Goal: Information Seeking & Learning: Learn about a topic

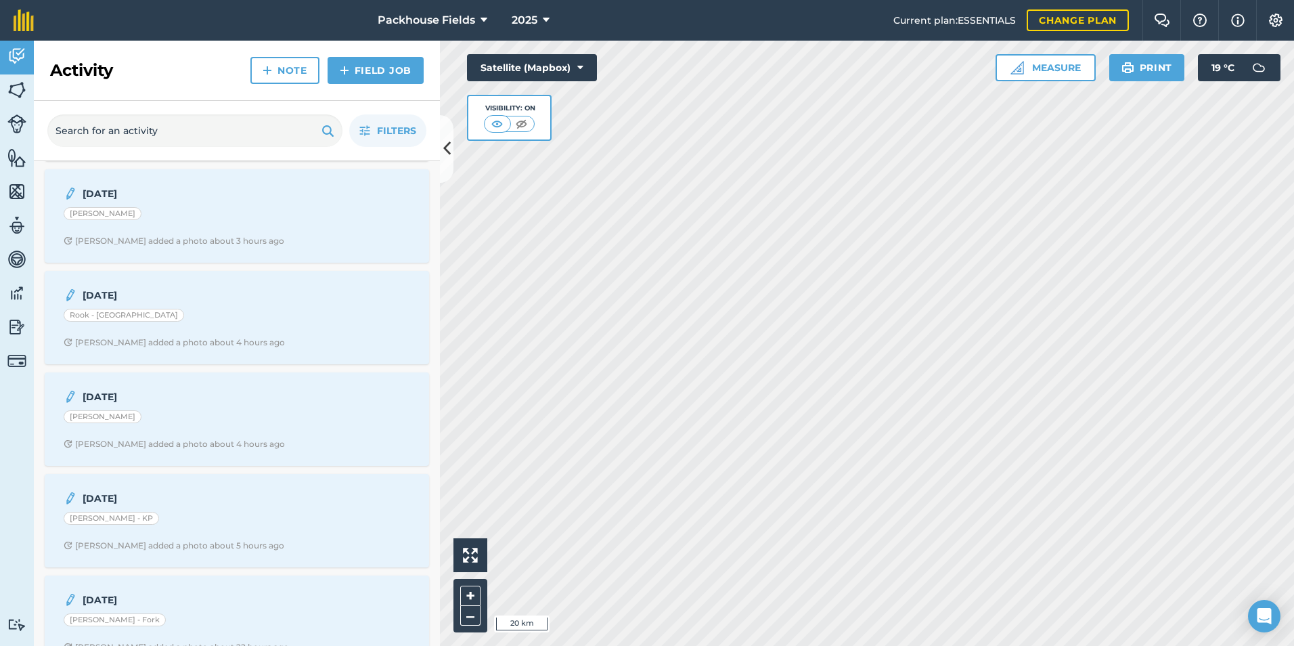
scroll to position [880, 0]
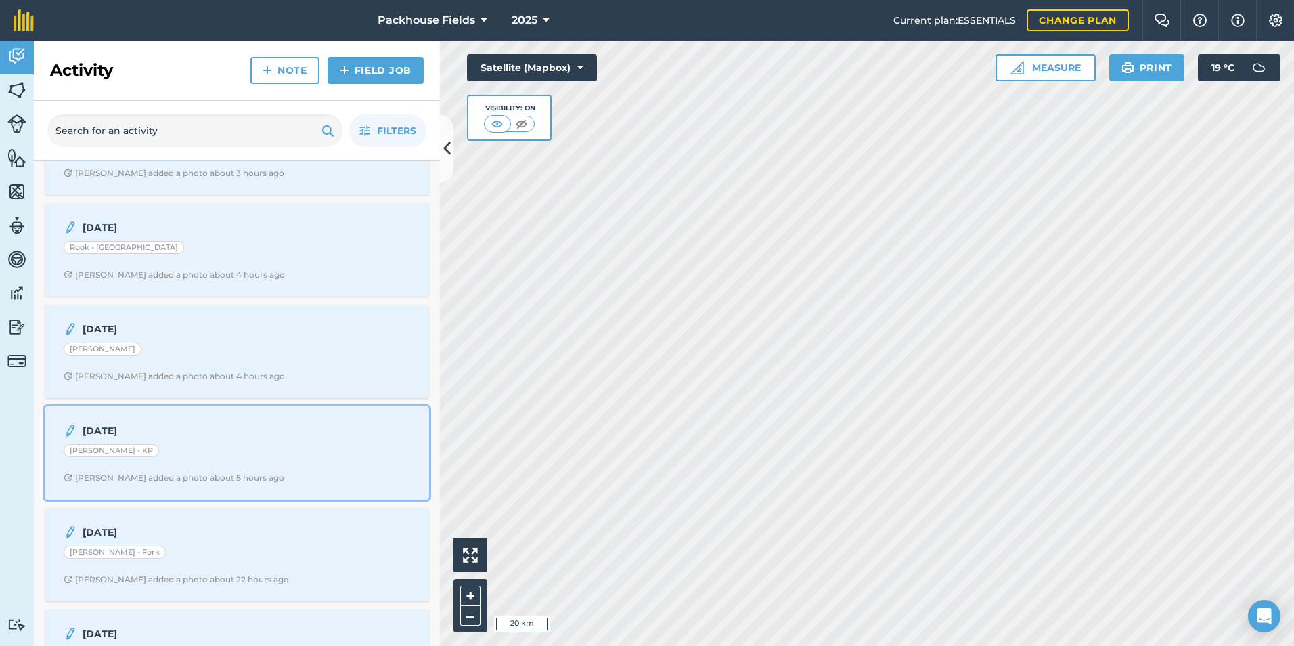
click at [180, 435] on strong "[DATE]" at bounding box center [190, 430] width 215 height 15
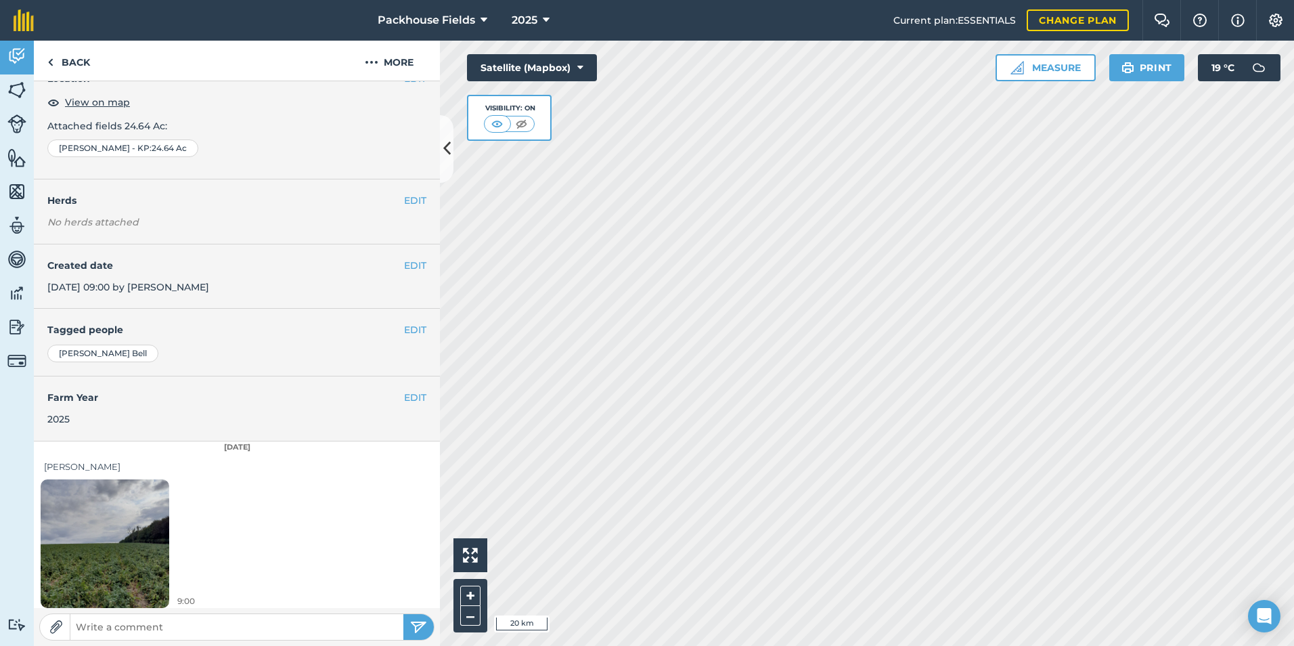
scroll to position [76, 0]
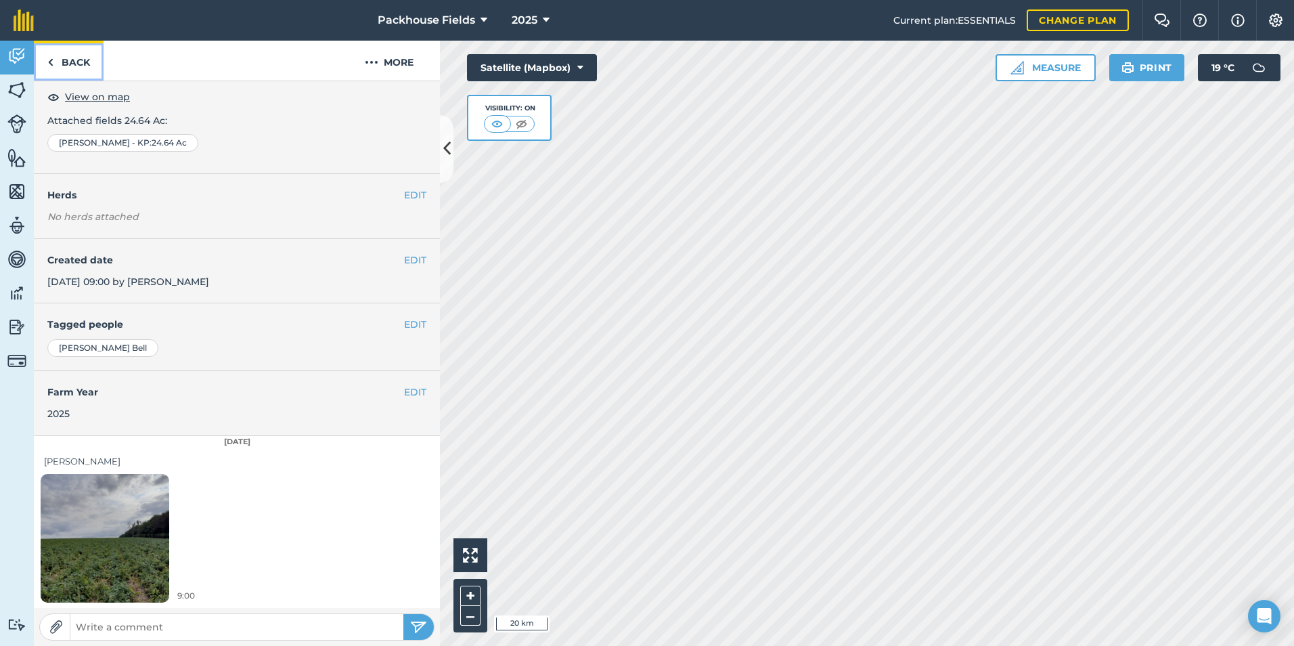
click at [91, 62] on link "Back" at bounding box center [69, 61] width 70 height 40
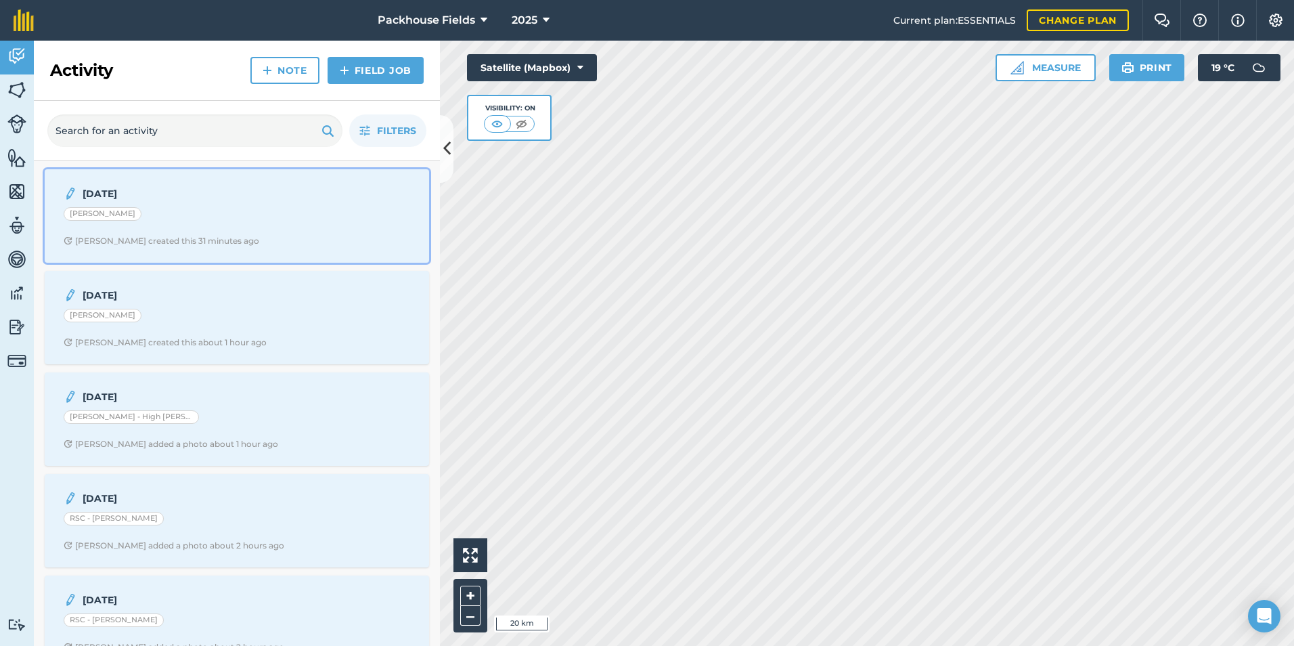
click at [173, 227] on div "[DATE] [PERSON_NAME] - [PERSON_NAME] B created this 31 minutes ago" at bounding box center [237, 215] width 368 height 77
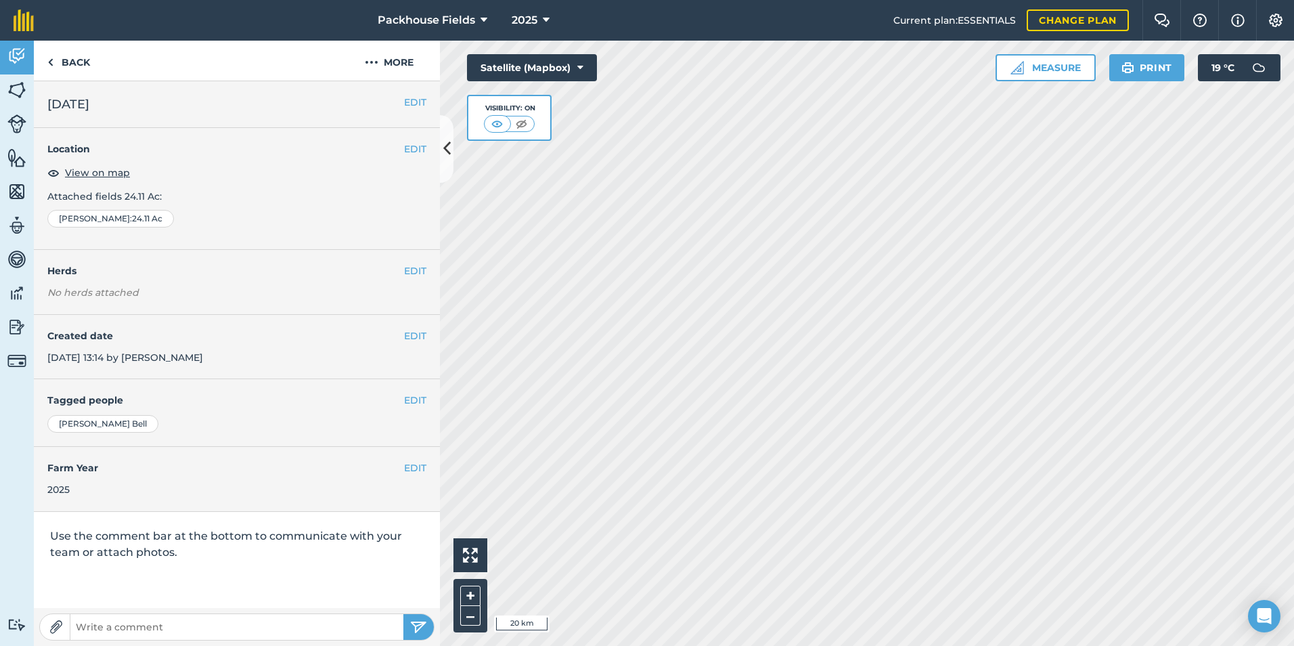
scroll to position [145, 0]
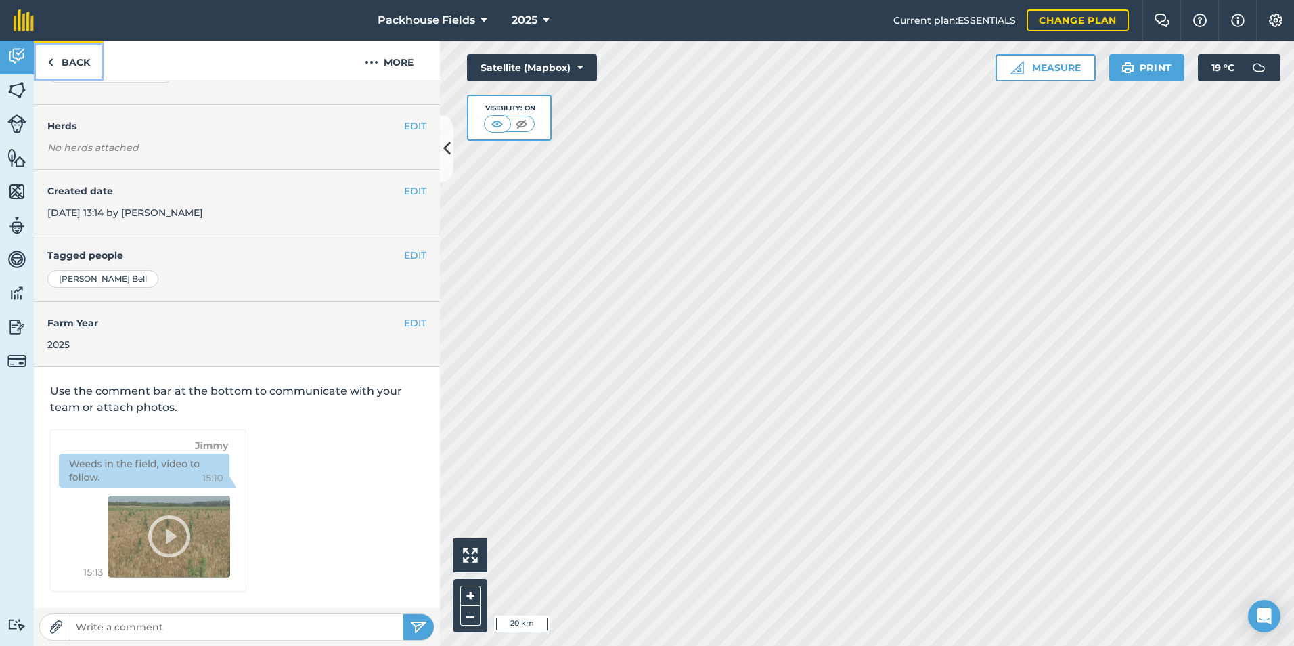
click at [72, 67] on link "Back" at bounding box center [69, 61] width 70 height 40
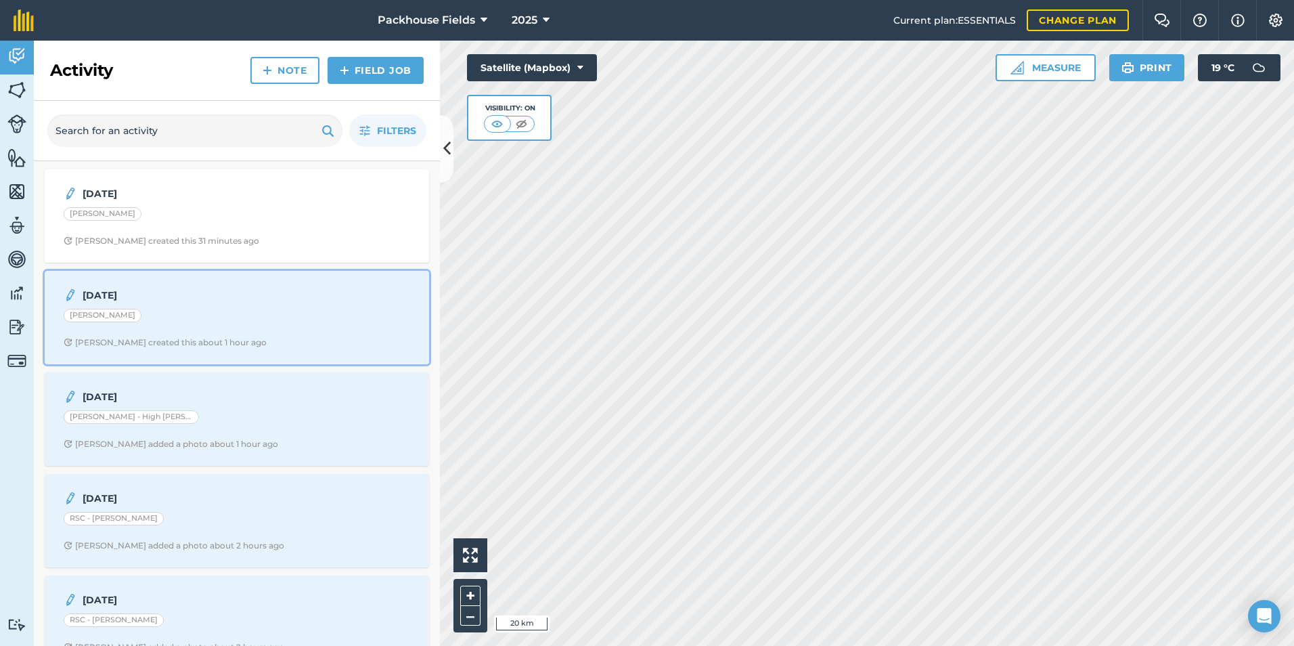
click at [211, 311] on div "[PERSON_NAME]" at bounding box center [237, 318] width 347 height 18
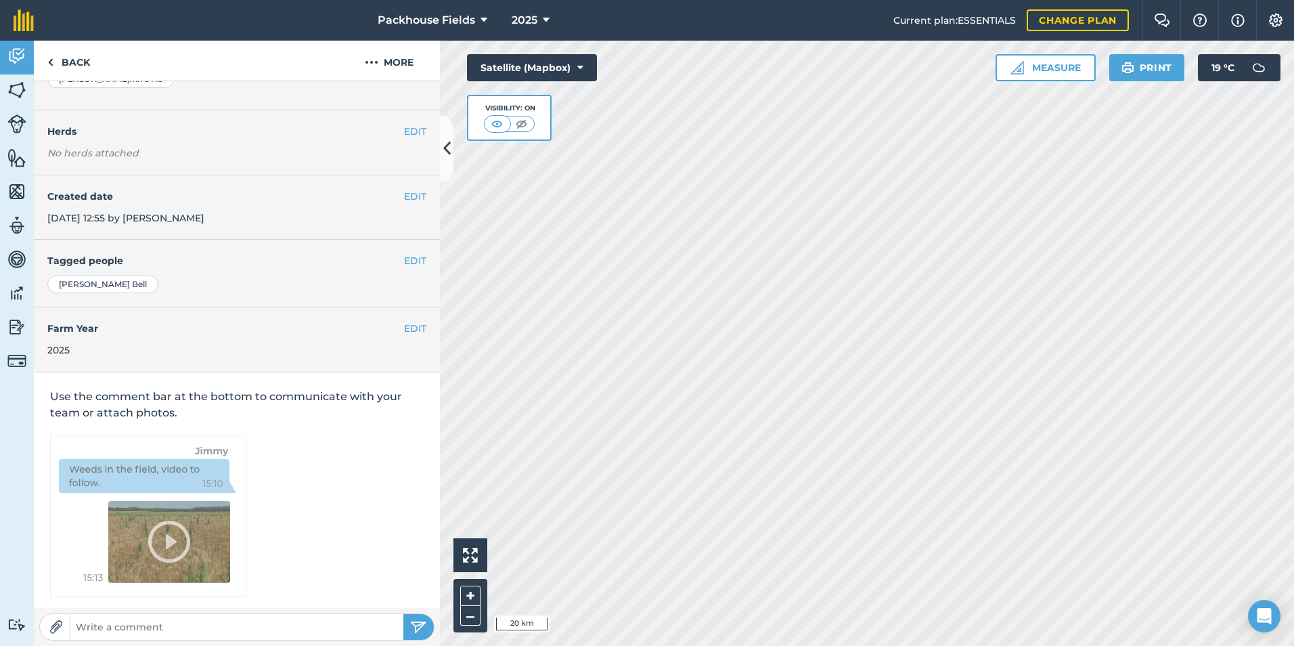
scroll to position [145, 0]
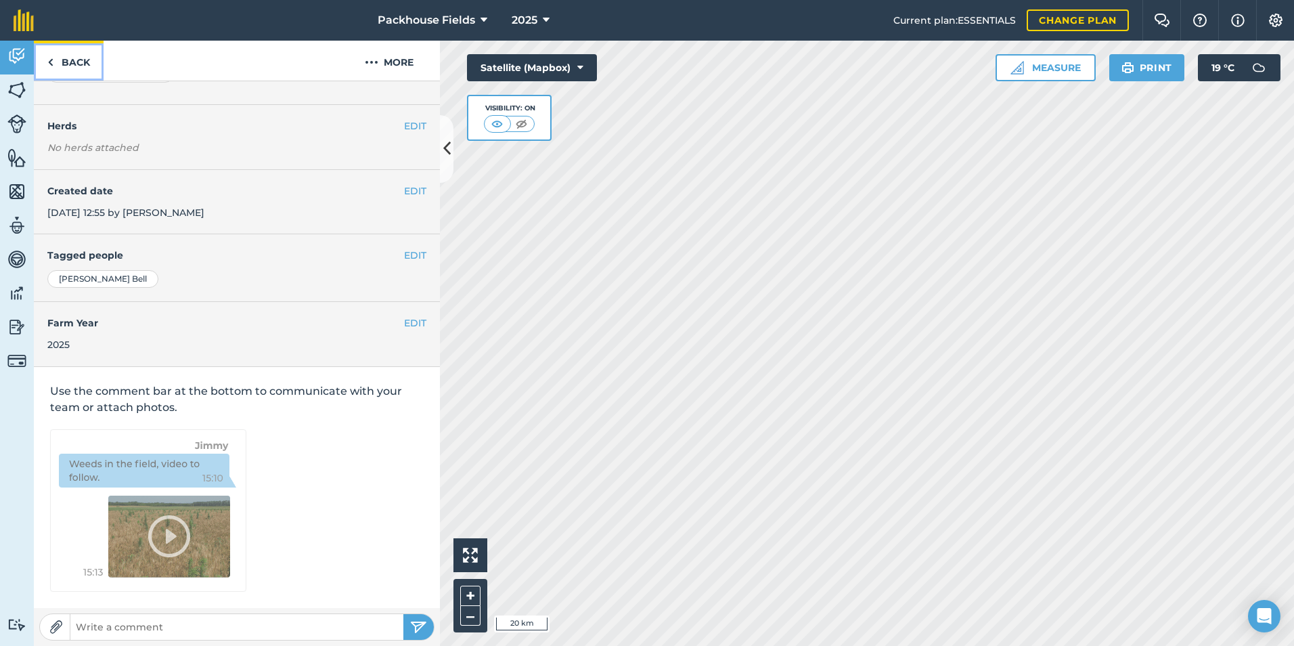
click at [85, 70] on link "Back" at bounding box center [69, 61] width 70 height 40
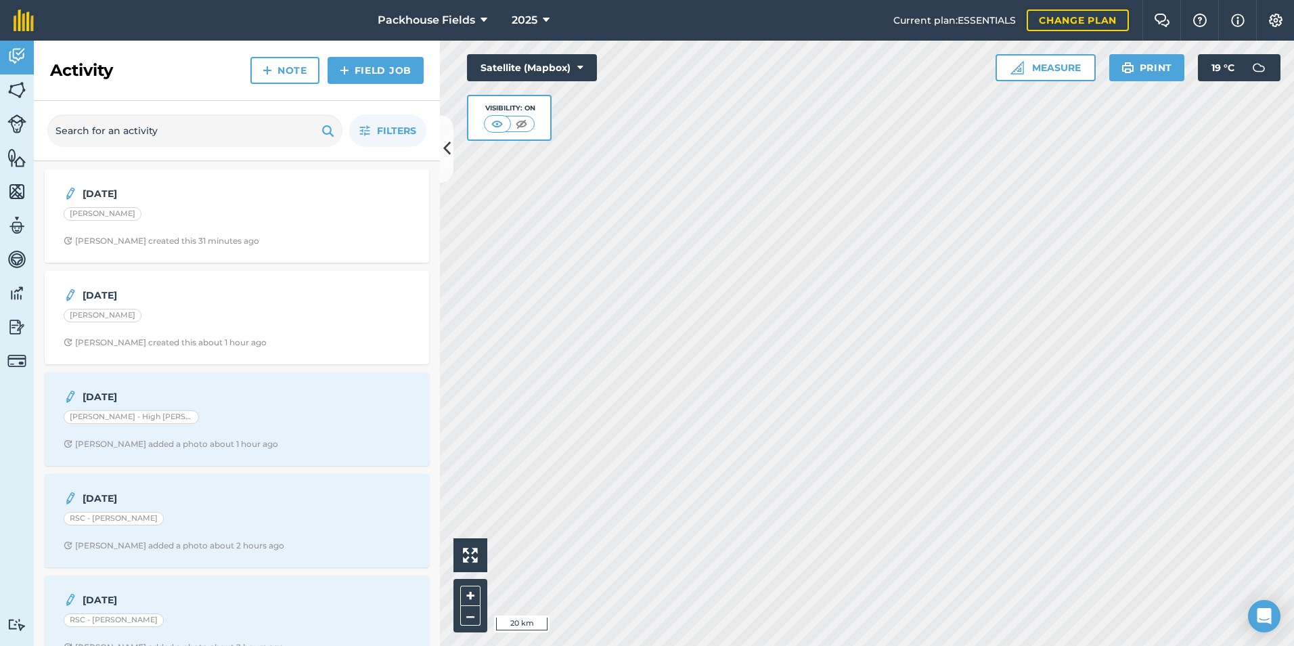
scroll to position [203, 0]
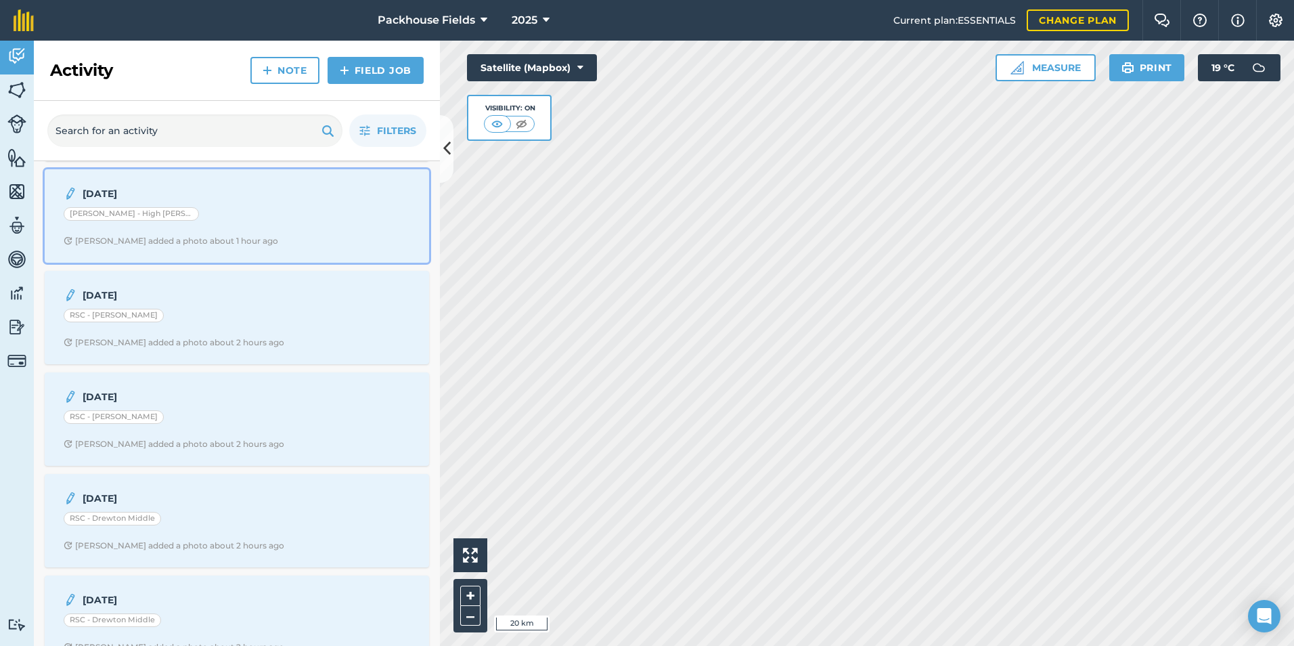
click at [242, 228] on div "[DATE] [PERSON_NAME] - High [PERSON_NAME] added a photo about 1 hour ago" at bounding box center [237, 215] width 368 height 77
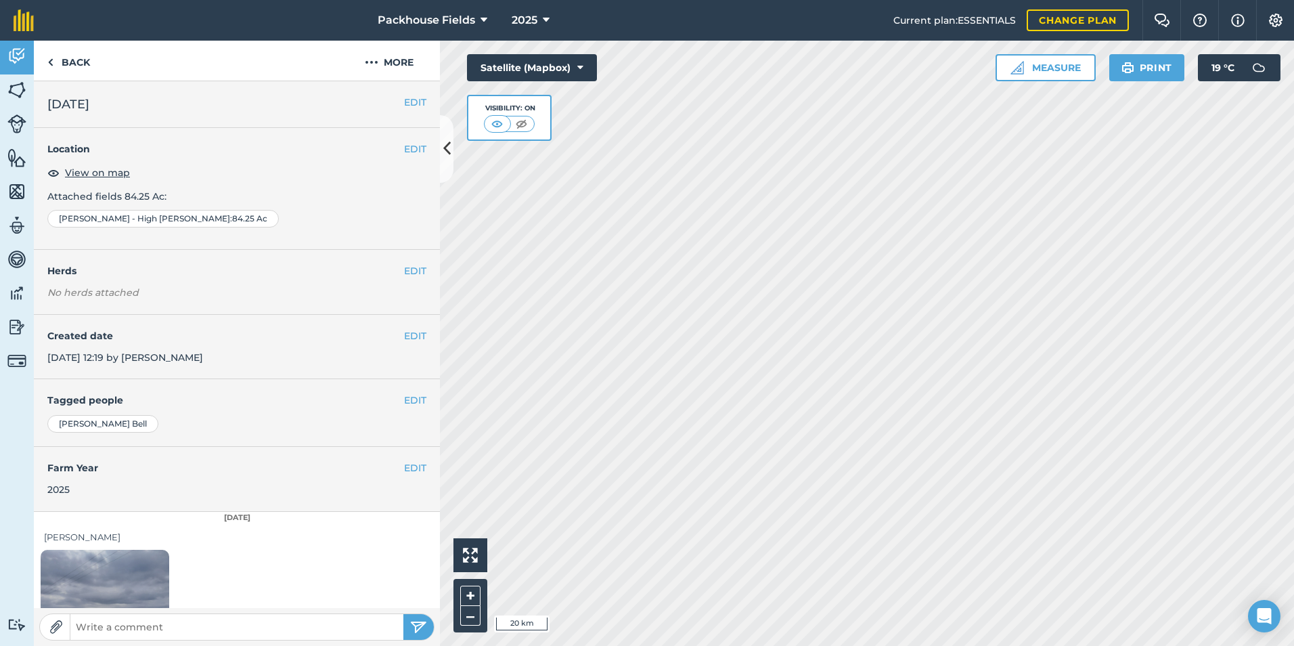
scroll to position [76, 0]
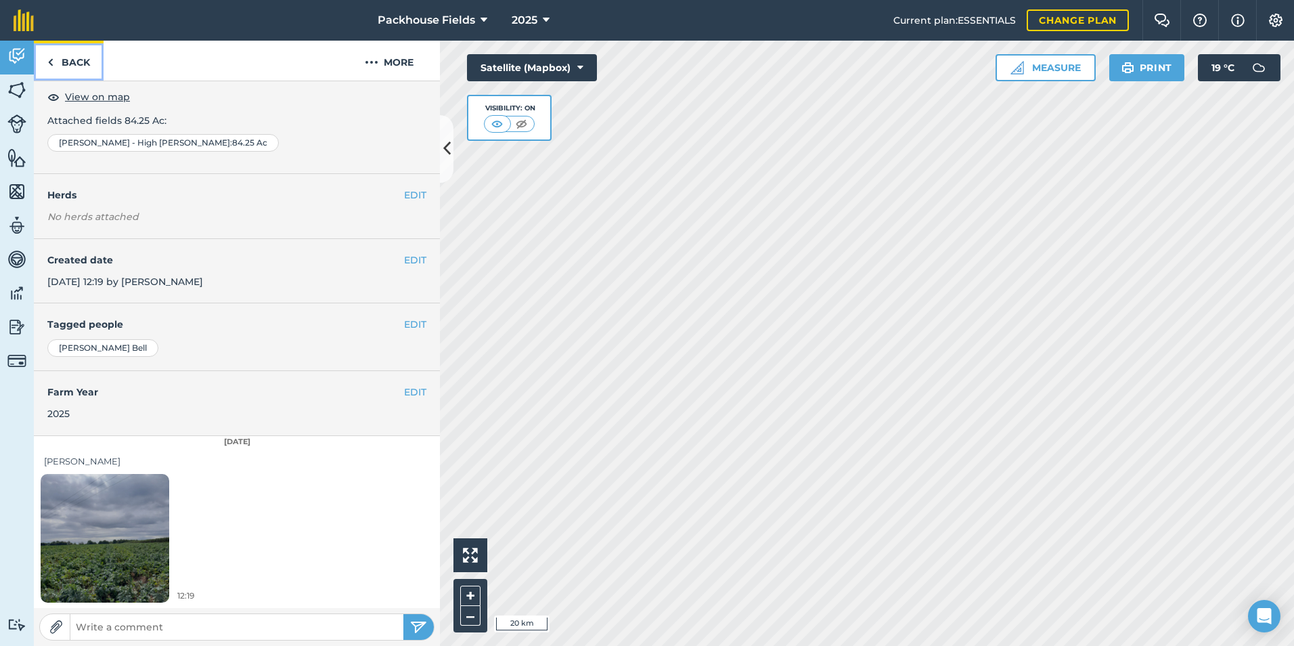
click at [72, 57] on link "Back" at bounding box center [69, 61] width 70 height 40
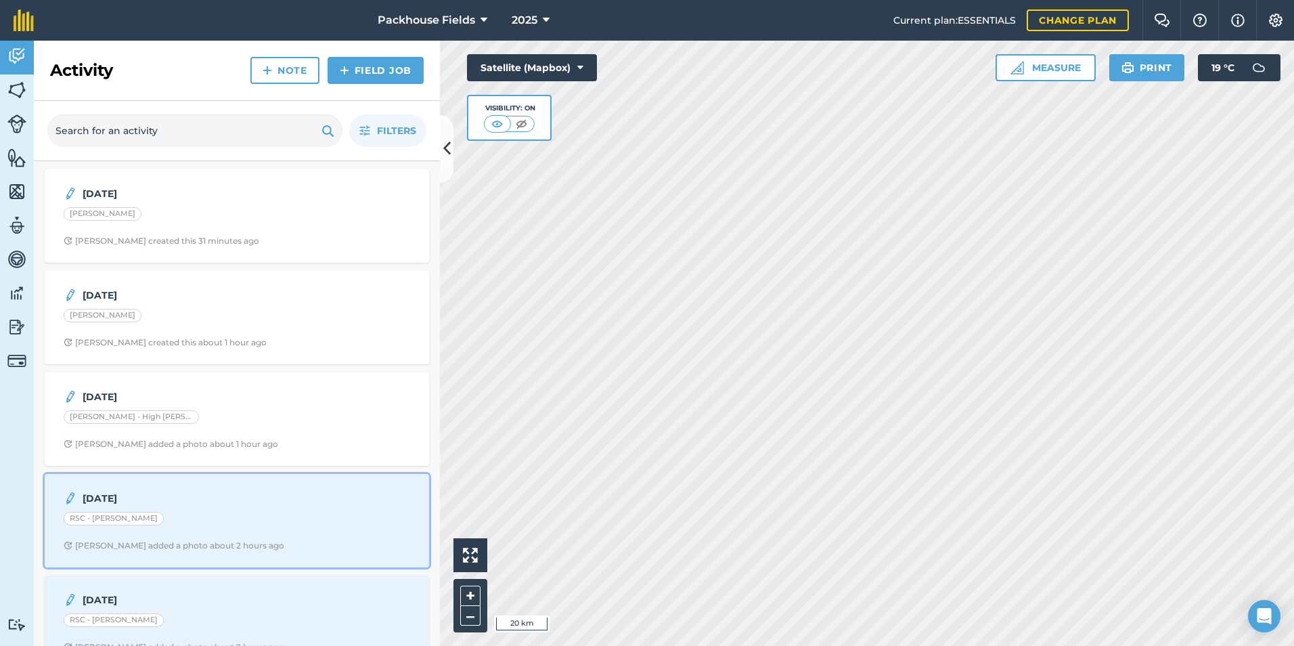
click at [200, 492] on strong "[DATE]" at bounding box center [190, 498] width 215 height 15
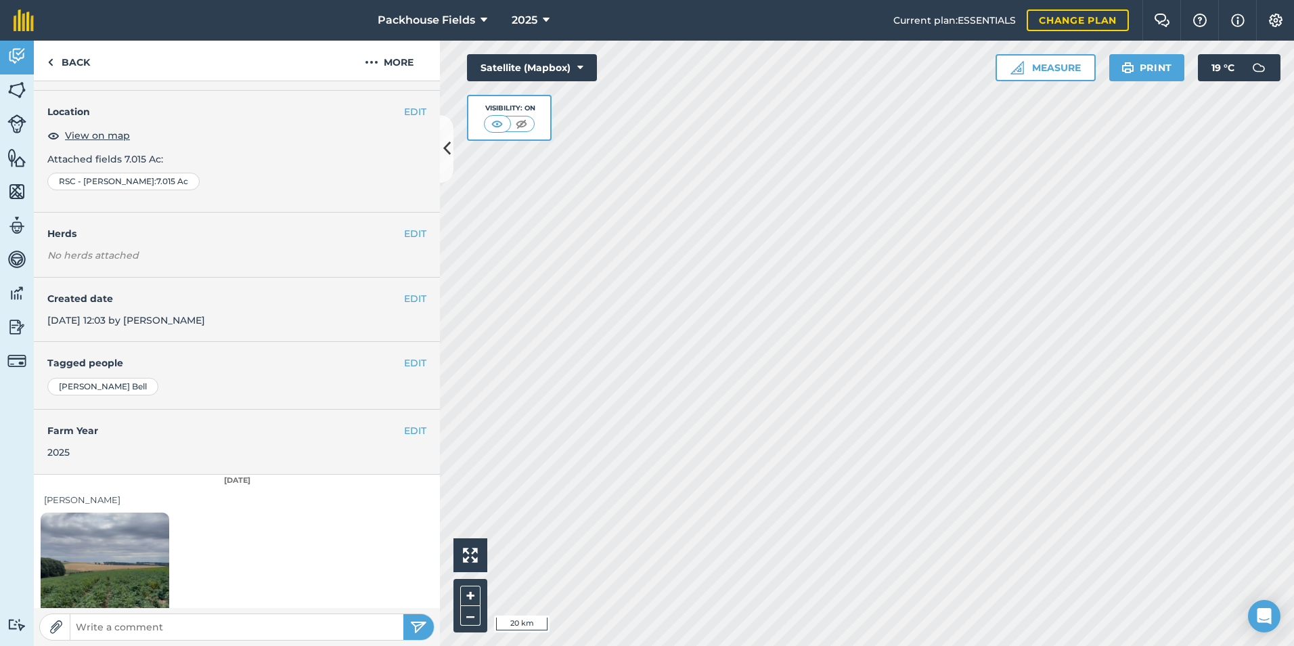
scroll to position [76, 0]
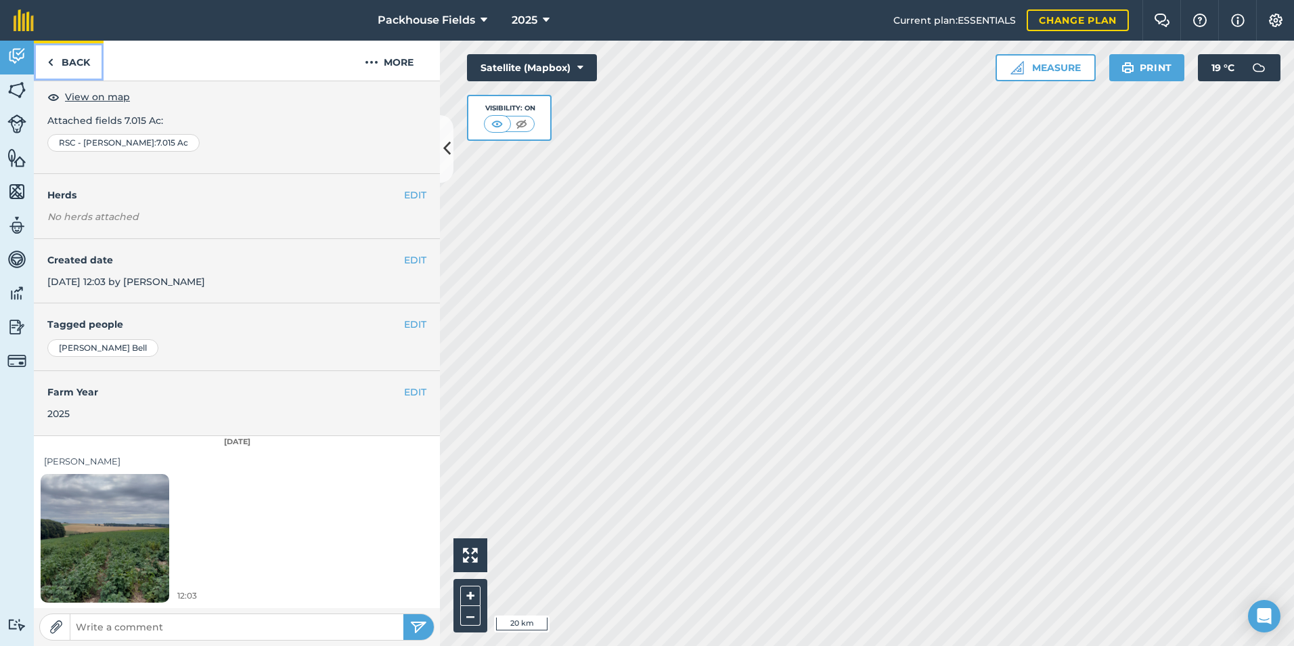
click at [87, 53] on link "Back" at bounding box center [69, 61] width 70 height 40
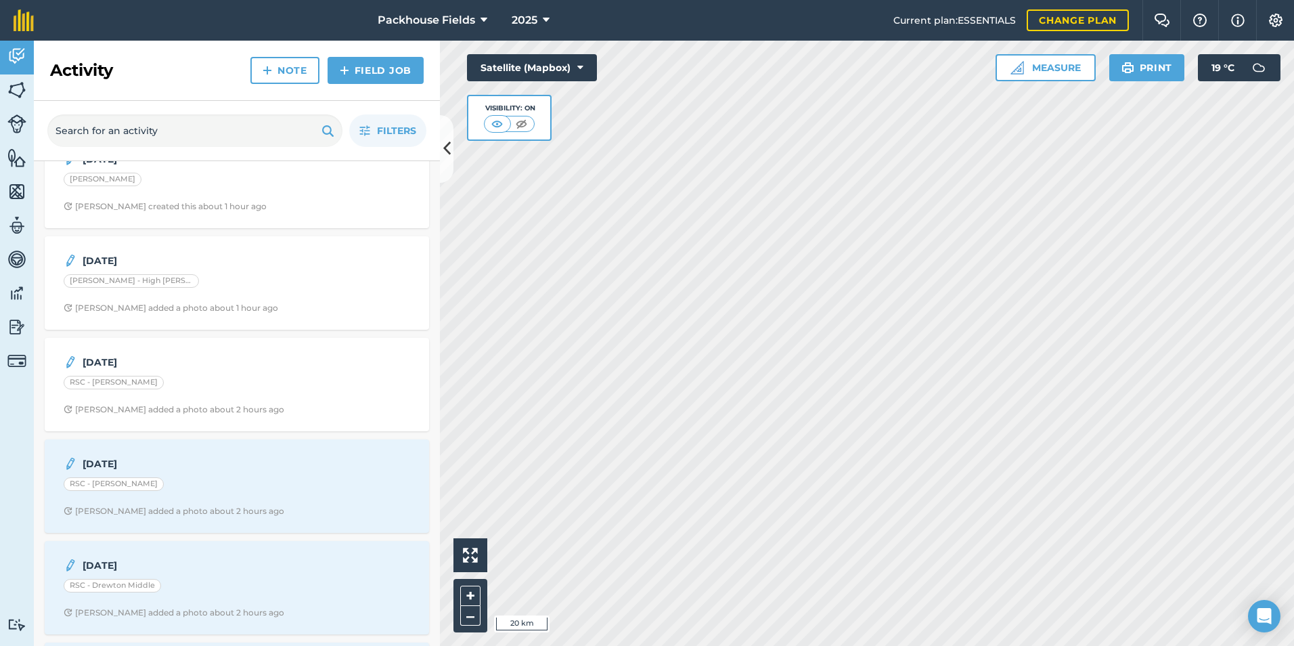
scroll to position [271, 0]
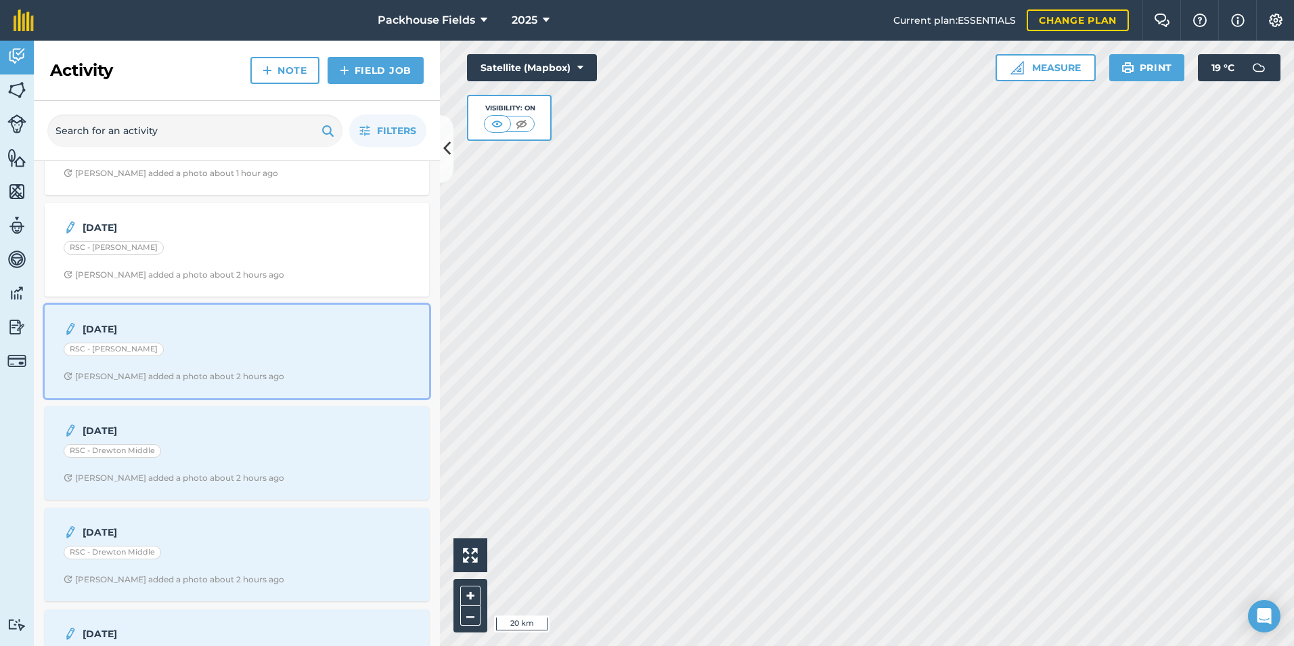
click at [211, 352] on div "RSC - [PERSON_NAME]" at bounding box center [237, 351] width 347 height 18
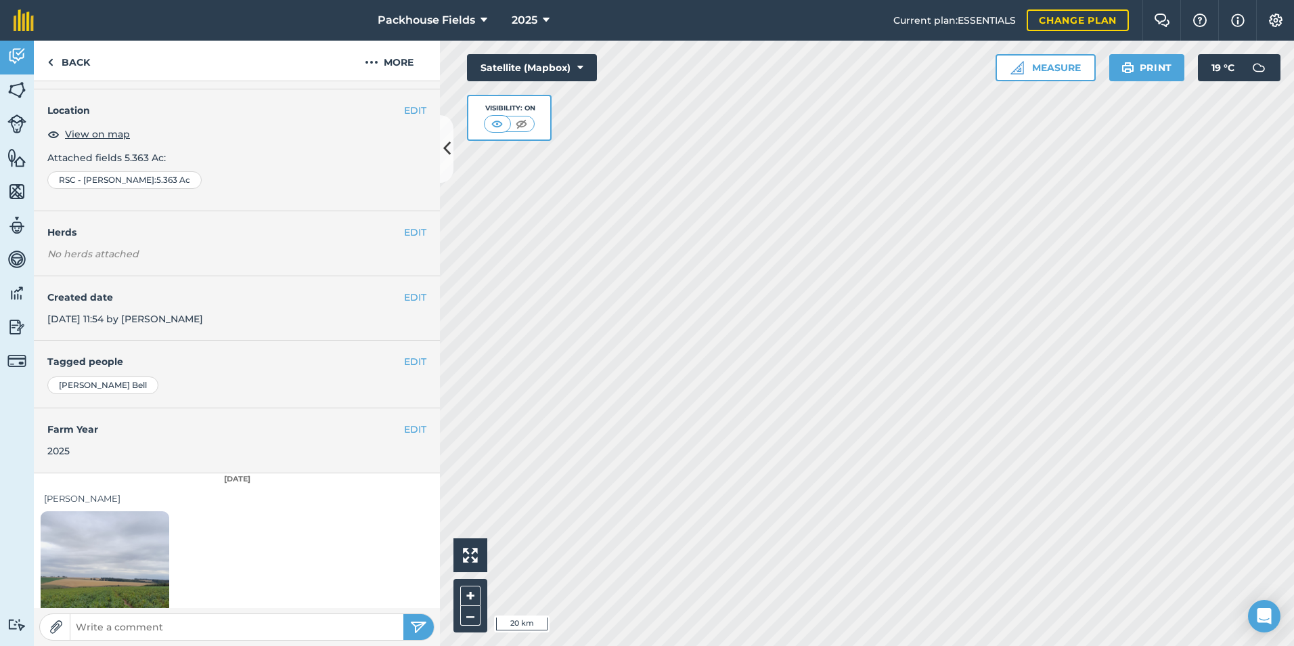
scroll to position [76, 0]
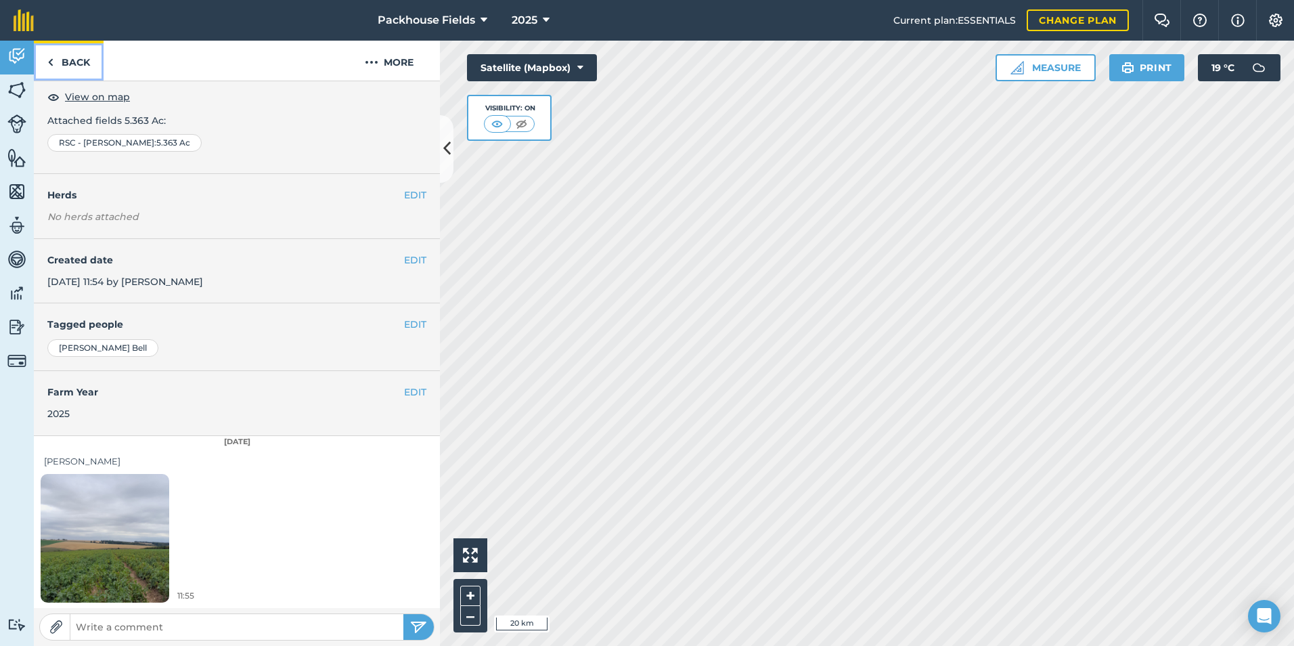
click at [85, 63] on link "Back" at bounding box center [69, 61] width 70 height 40
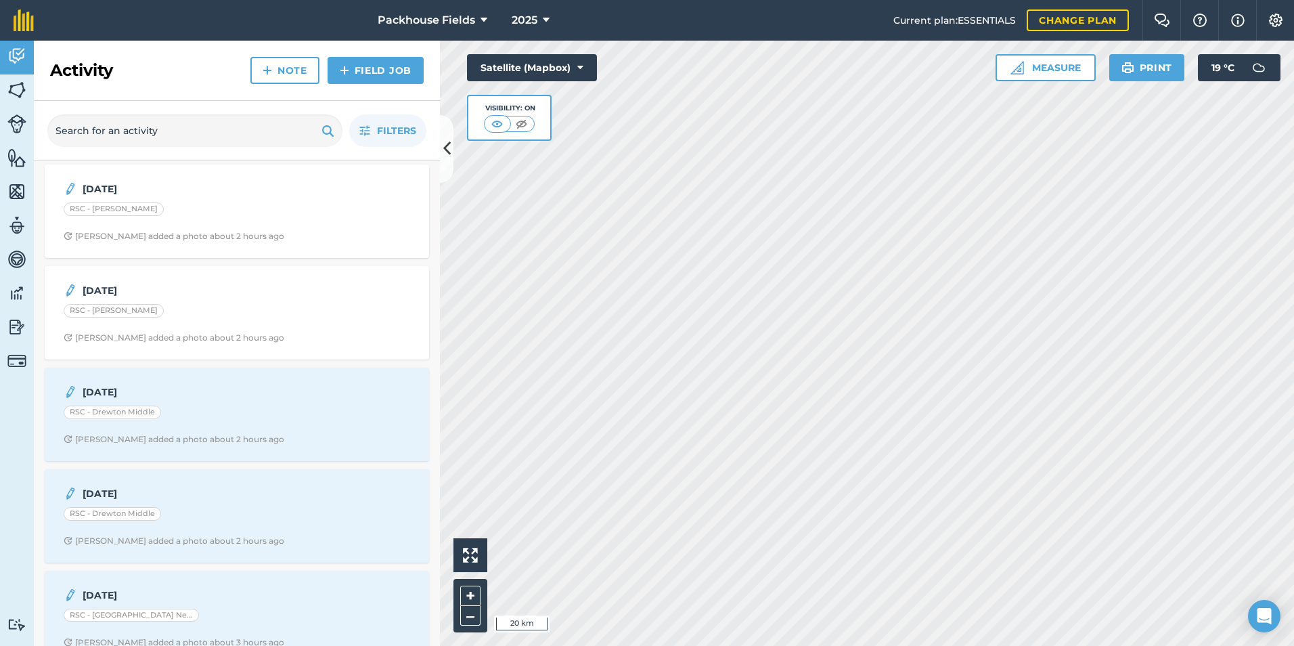
scroll to position [338, 0]
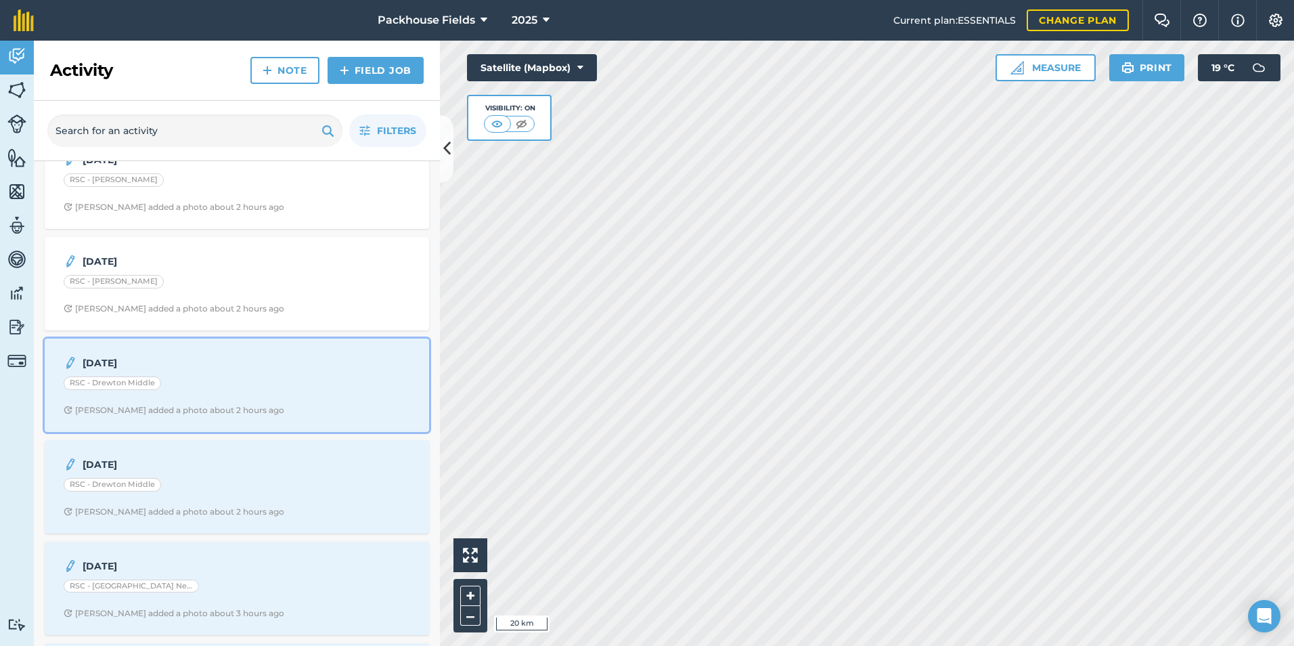
click at [182, 378] on div "RSC - Drewton Middle" at bounding box center [237, 385] width 347 height 18
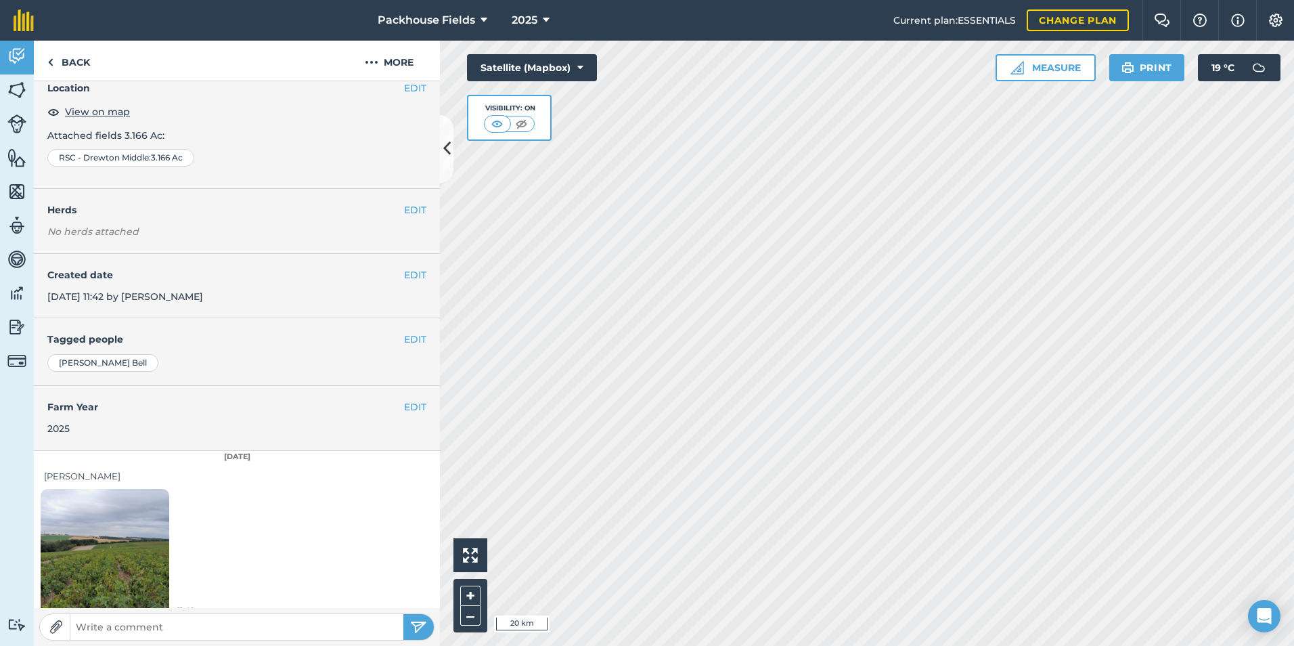
scroll to position [76, 0]
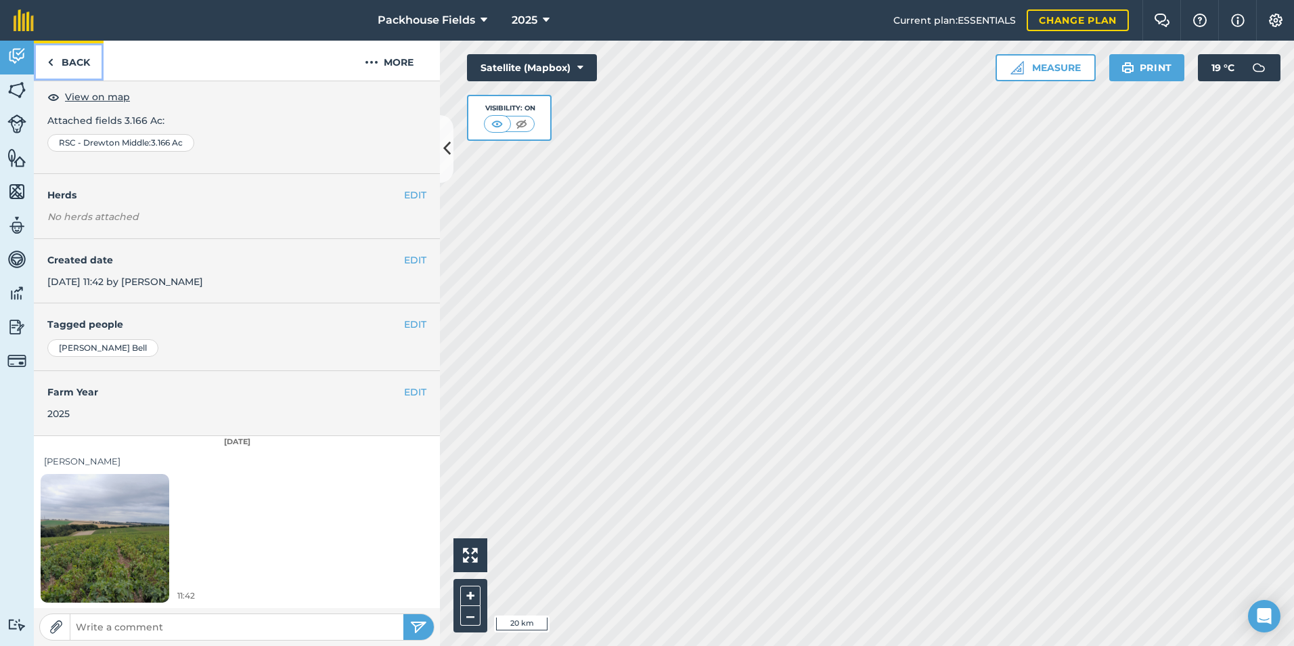
click at [96, 66] on link "Back" at bounding box center [69, 61] width 70 height 40
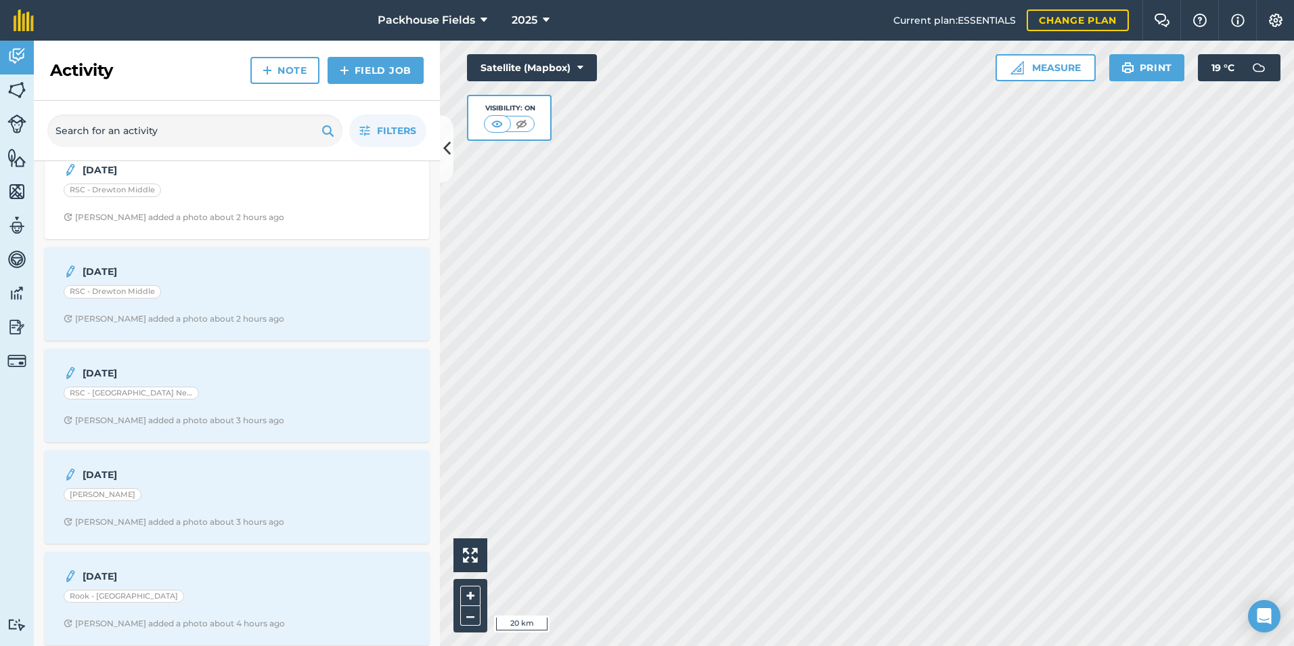
scroll to position [541, 0]
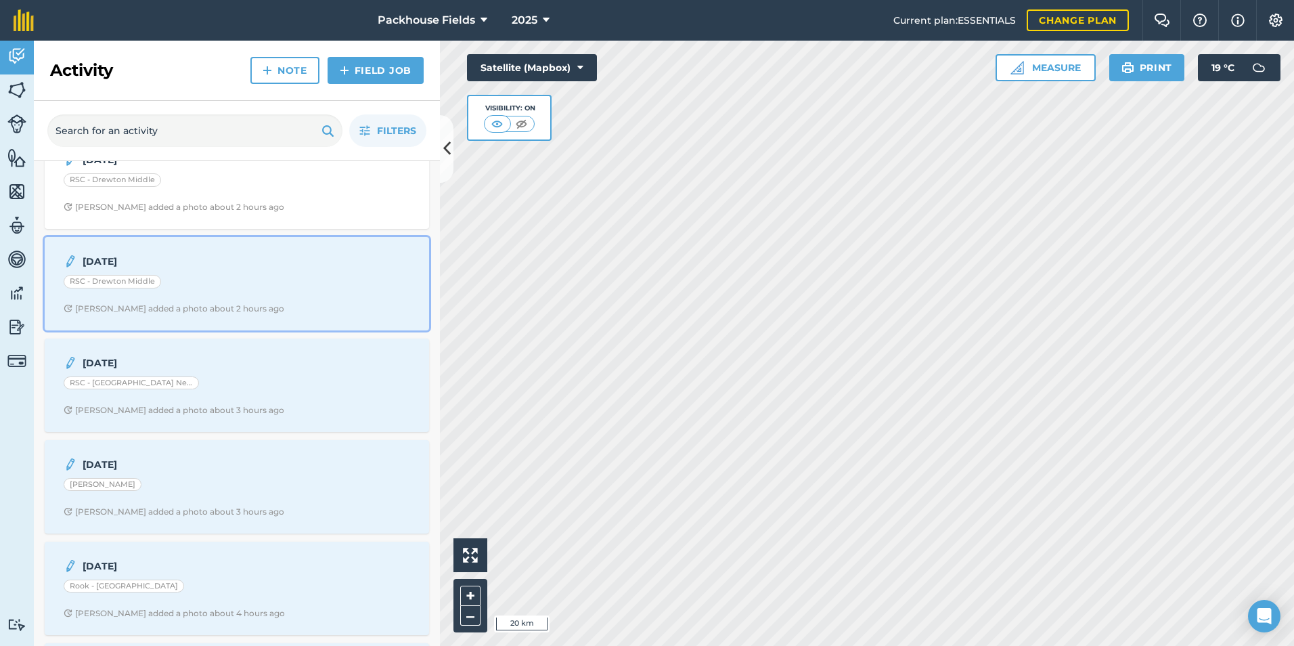
click at [213, 290] on div "RSC - Drewton Middle" at bounding box center [237, 284] width 347 height 18
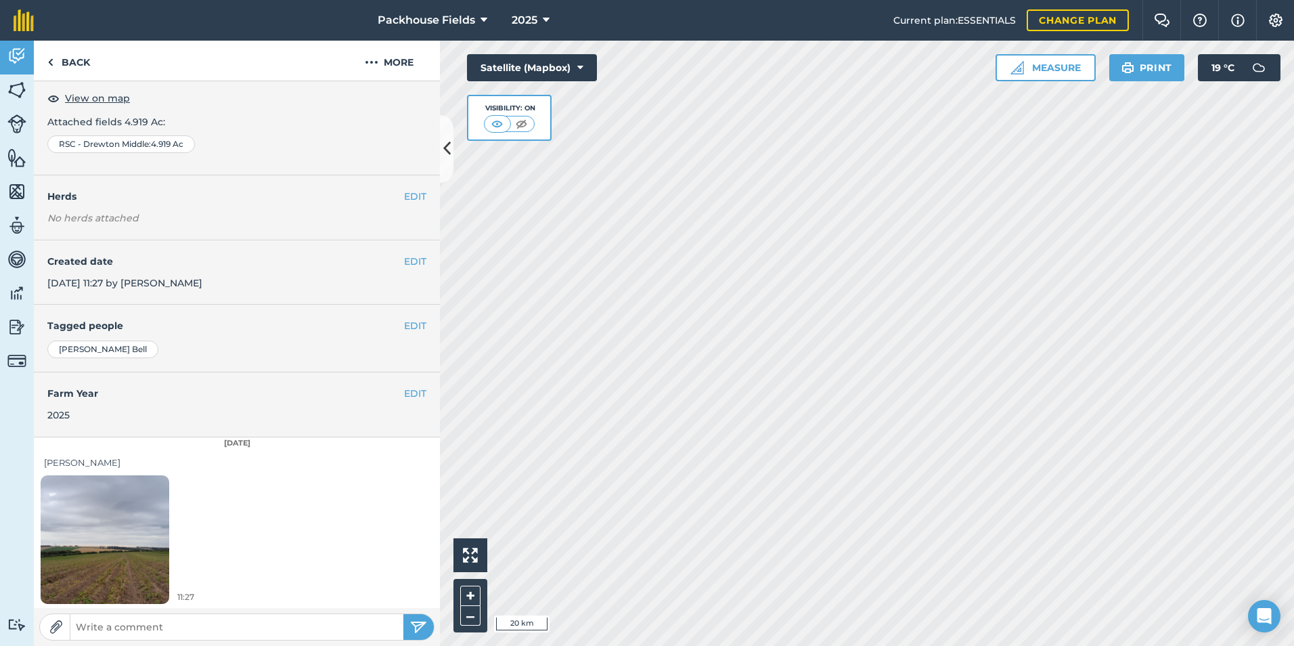
scroll to position [76, 0]
click at [123, 500] on img at bounding box center [105, 537] width 129 height 171
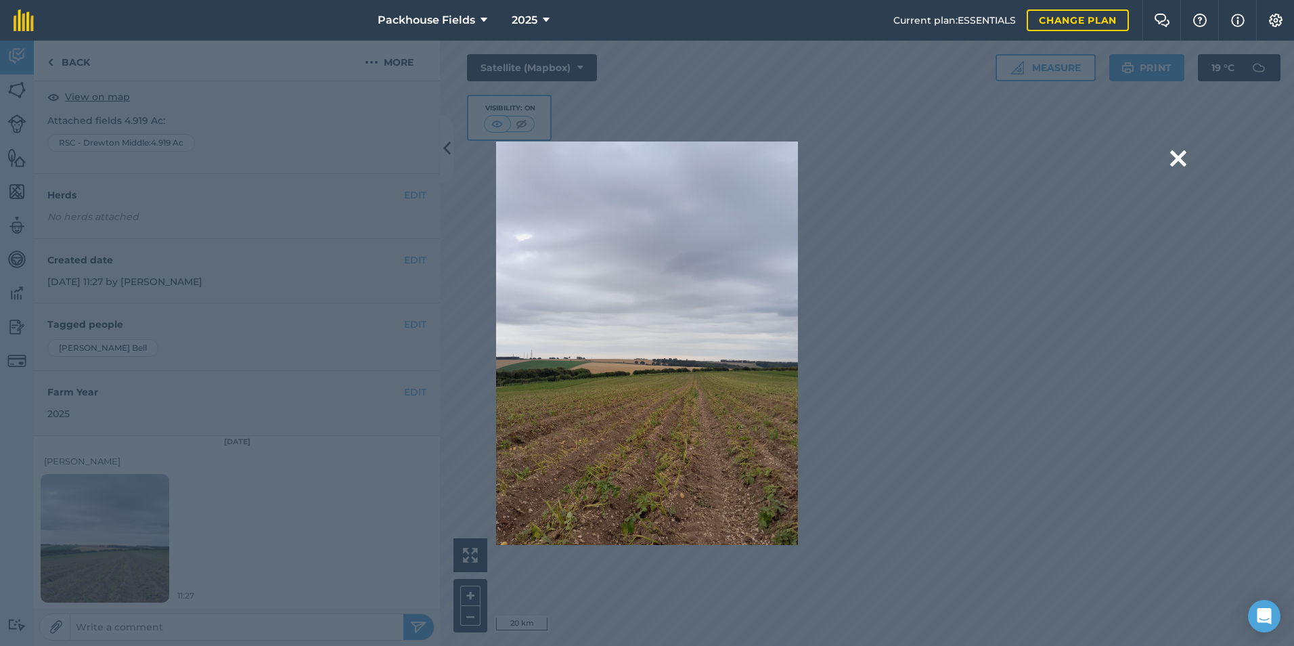
click at [993, 213] on div "Are you sure you would like to delete this image? [GEOGRAPHIC_DATA]" at bounding box center [647, 342] width 899 height 403
click at [1170, 159] on div "Are you sure you would like to delete this image? [GEOGRAPHIC_DATA]" at bounding box center [647, 342] width 1078 height 403
click at [64, 63] on div "Are you sure you would like to delete this image? [GEOGRAPHIC_DATA]" at bounding box center [647, 343] width 1294 height 605
click at [75, 60] on div "Are you sure you would like to delete this image? [GEOGRAPHIC_DATA]" at bounding box center [647, 343] width 1294 height 605
click at [1185, 148] on button at bounding box center [1178, 158] width 16 height 35
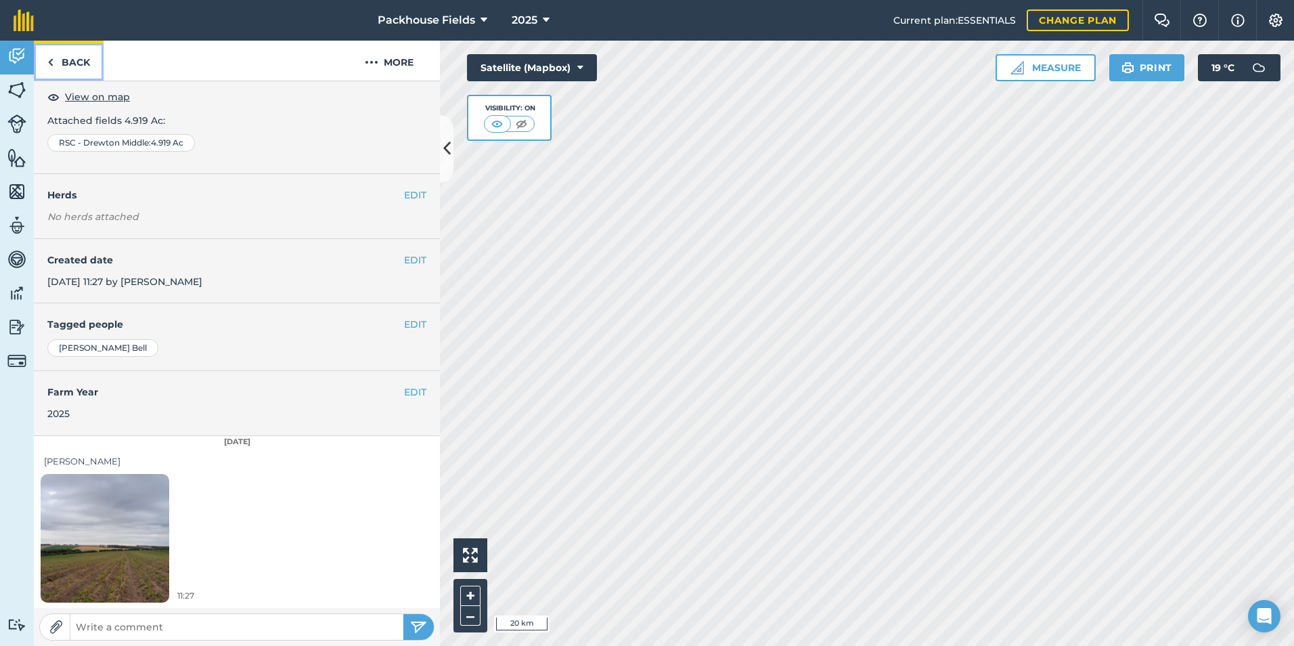
click at [73, 57] on link "Back" at bounding box center [69, 61] width 70 height 40
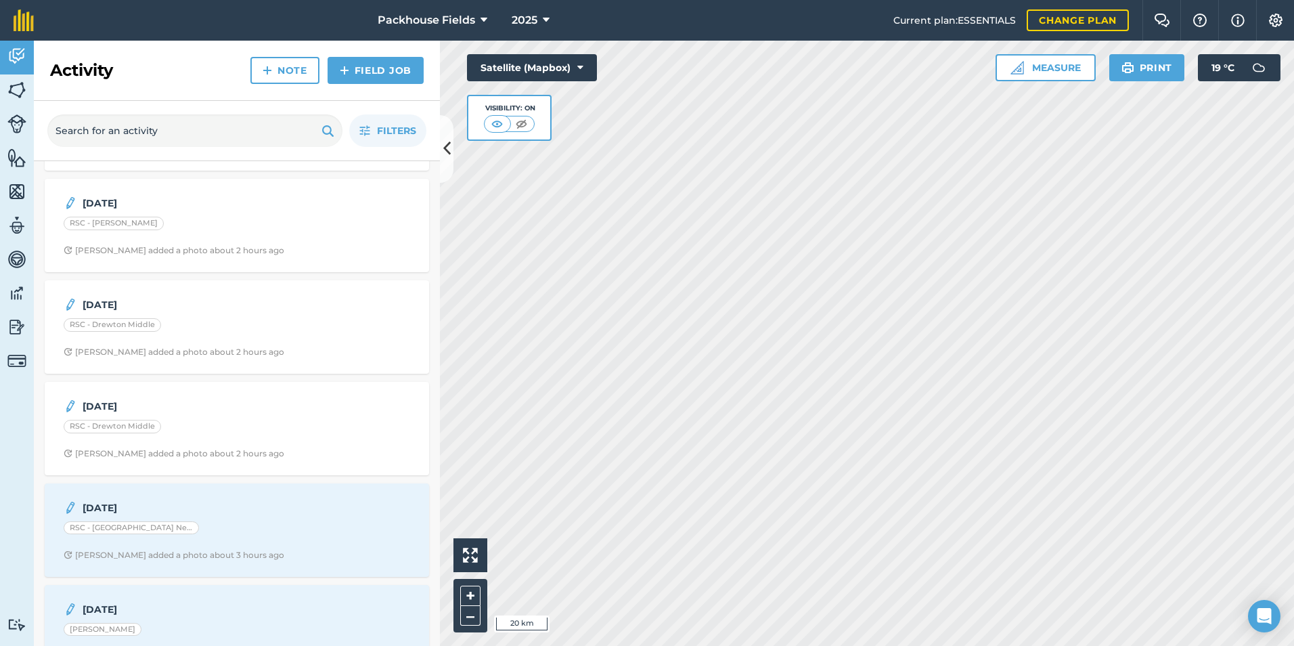
scroll to position [474, 0]
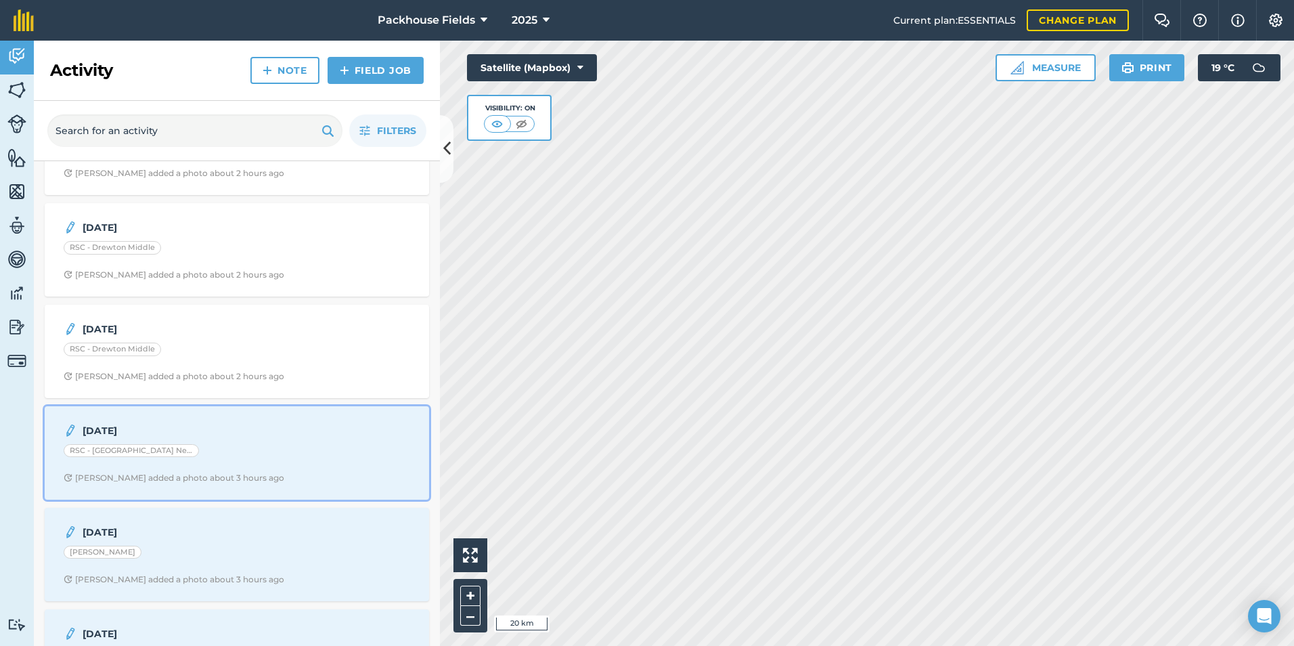
click at [175, 435] on strong "[DATE]" at bounding box center [190, 430] width 215 height 15
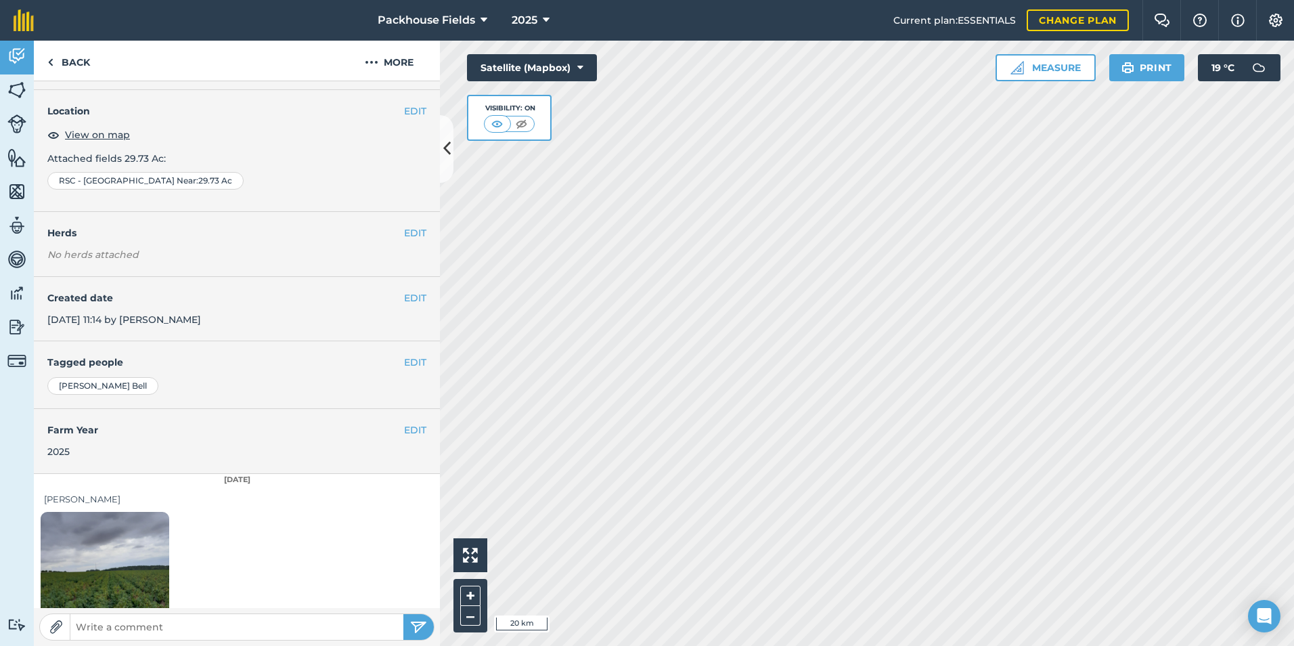
scroll to position [76, 0]
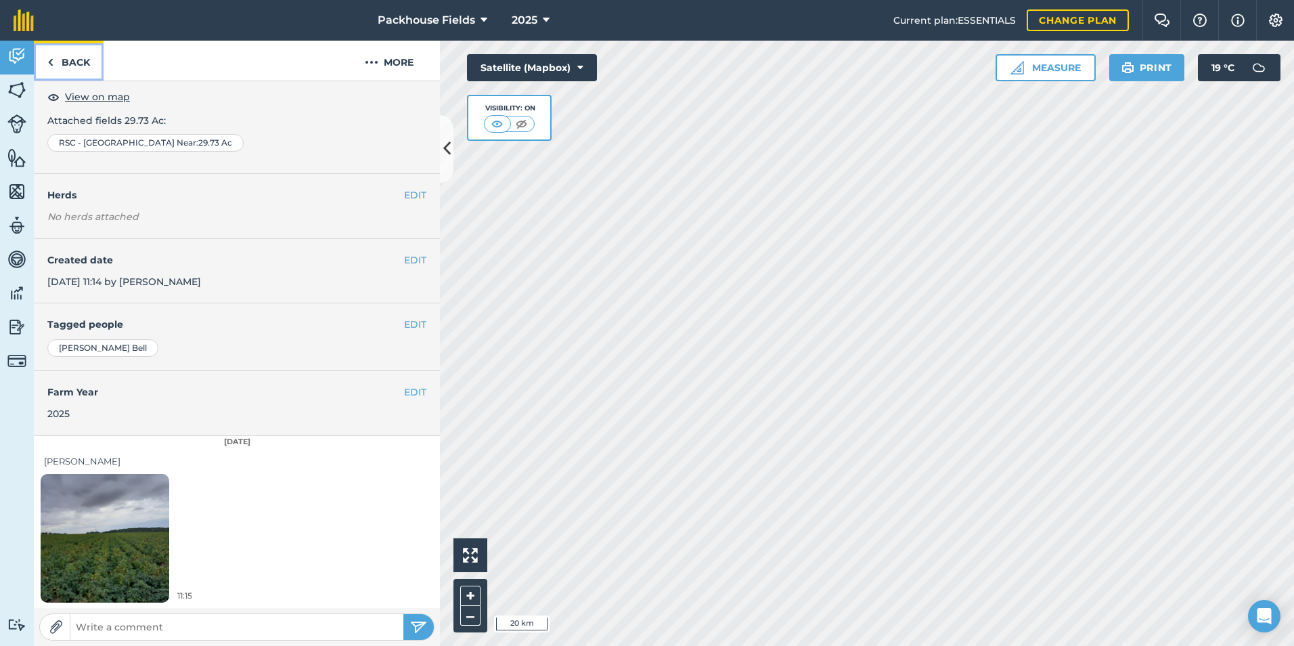
click at [79, 60] on link "Back" at bounding box center [69, 61] width 70 height 40
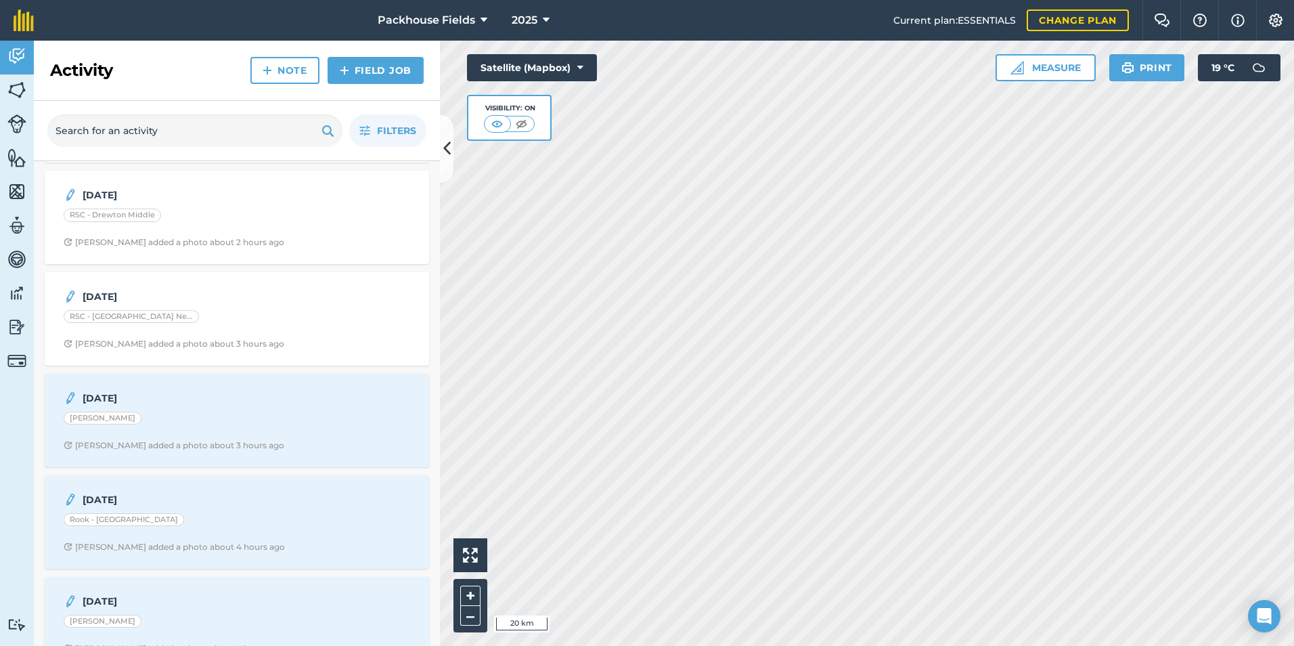
scroll to position [609, 0]
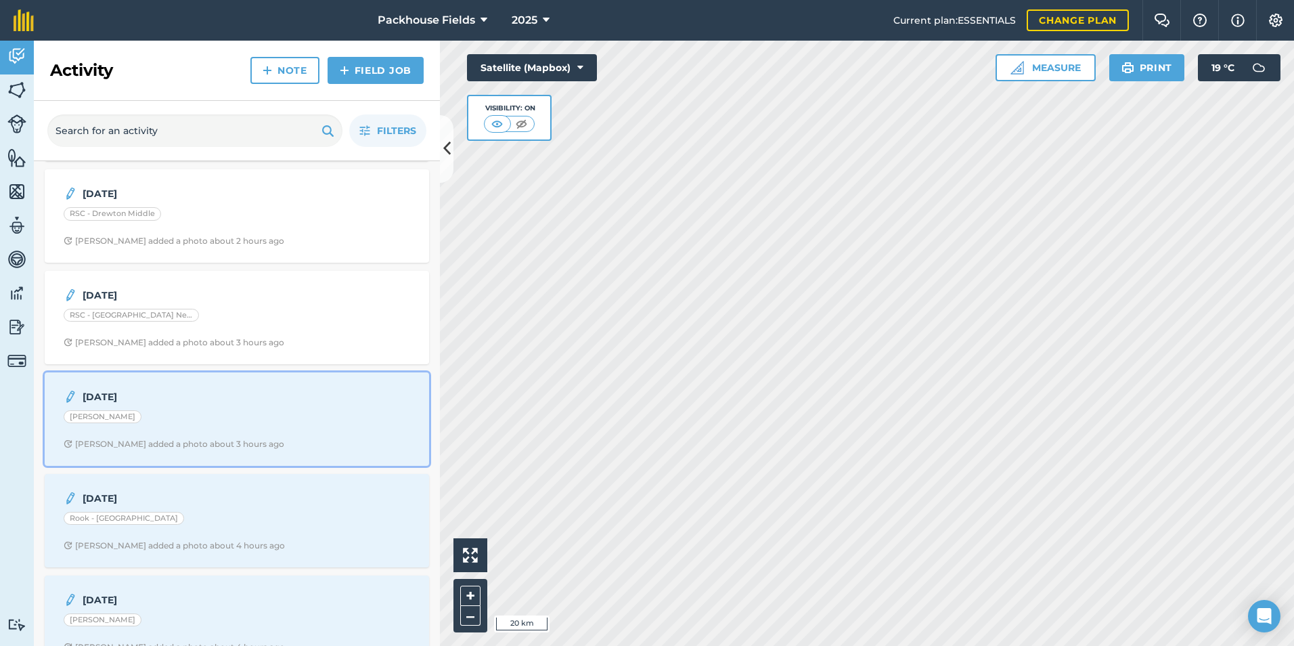
click at [192, 409] on div "[DATE] Rook - [PERSON_NAME] added a photo about 3 hours ago" at bounding box center [237, 418] width 368 height 77
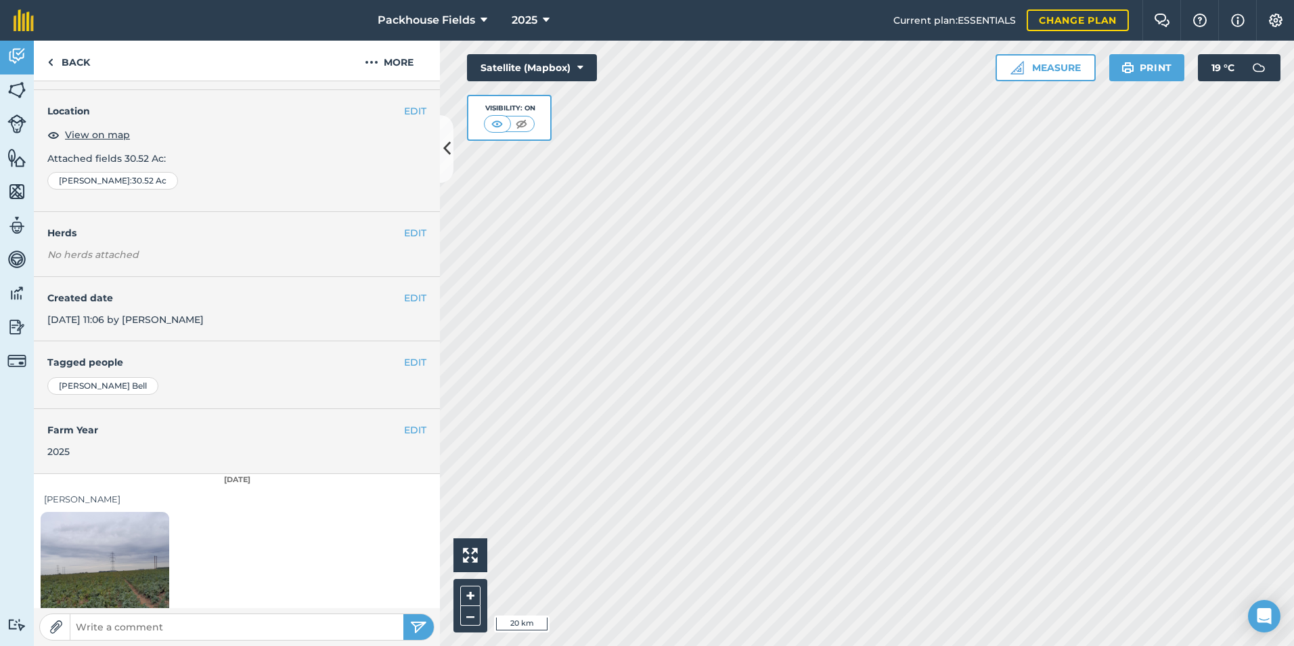
scroll to position [76, 0]
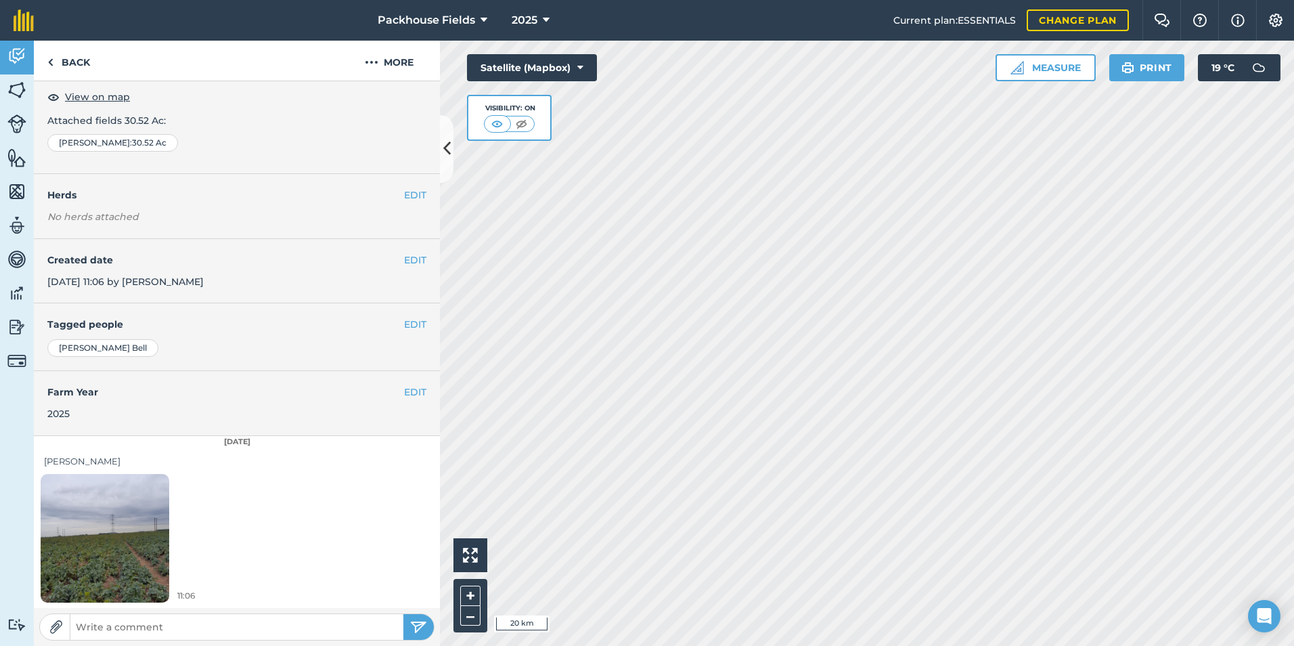
click at [154, 541] on img at bounding box center [105, 537] width 129 height 171
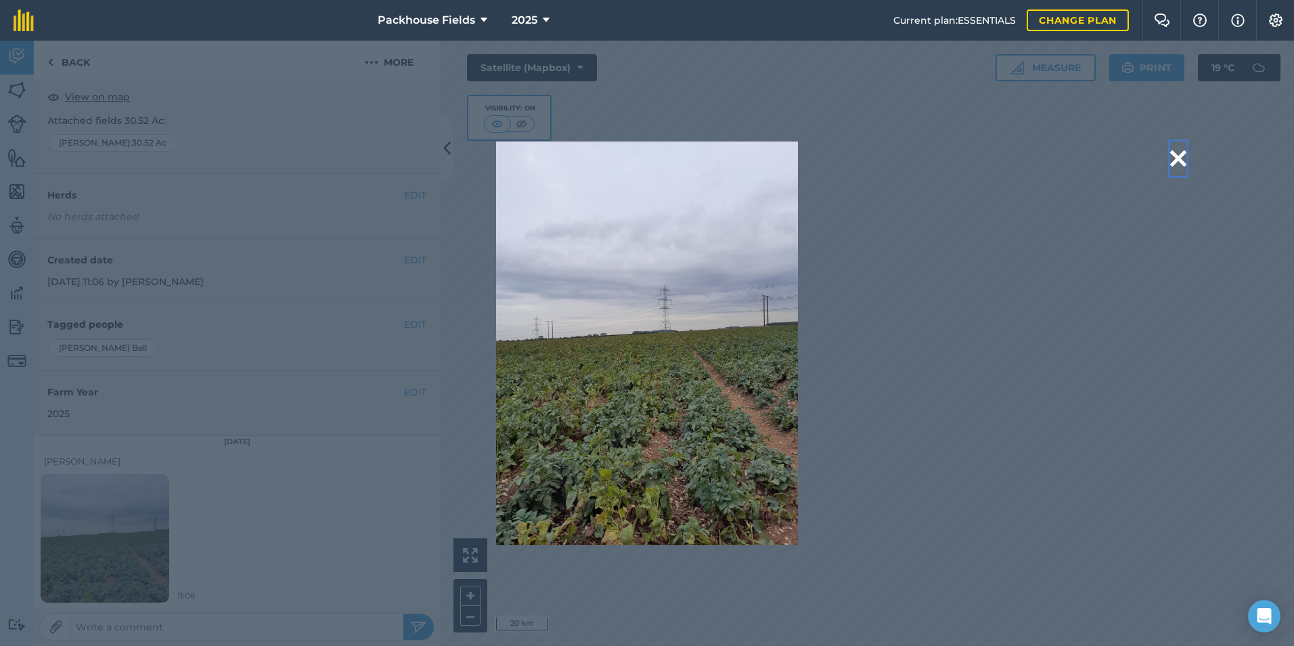
click at [1177, 156] on button at bounding box center [1178, 158] width 16 height 35
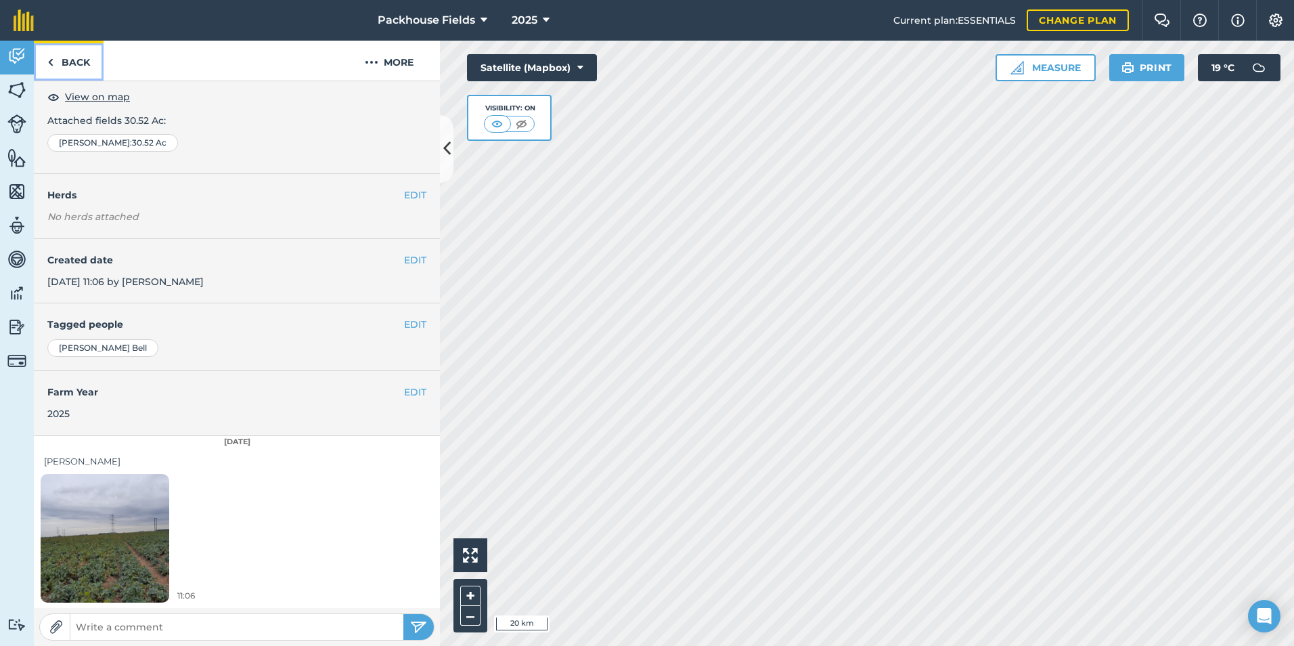
click at [97, 66] on link "Back" at bounding box center [69, 61] width 70 height 40
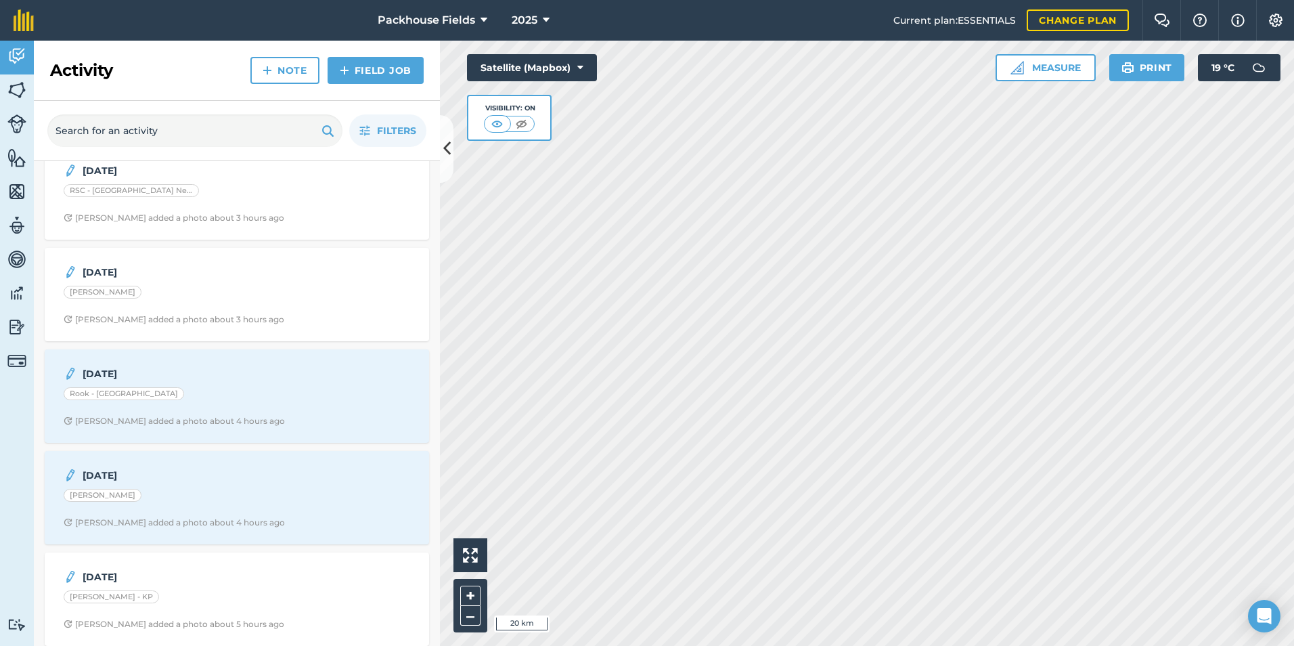
scroll to position [812, 0]
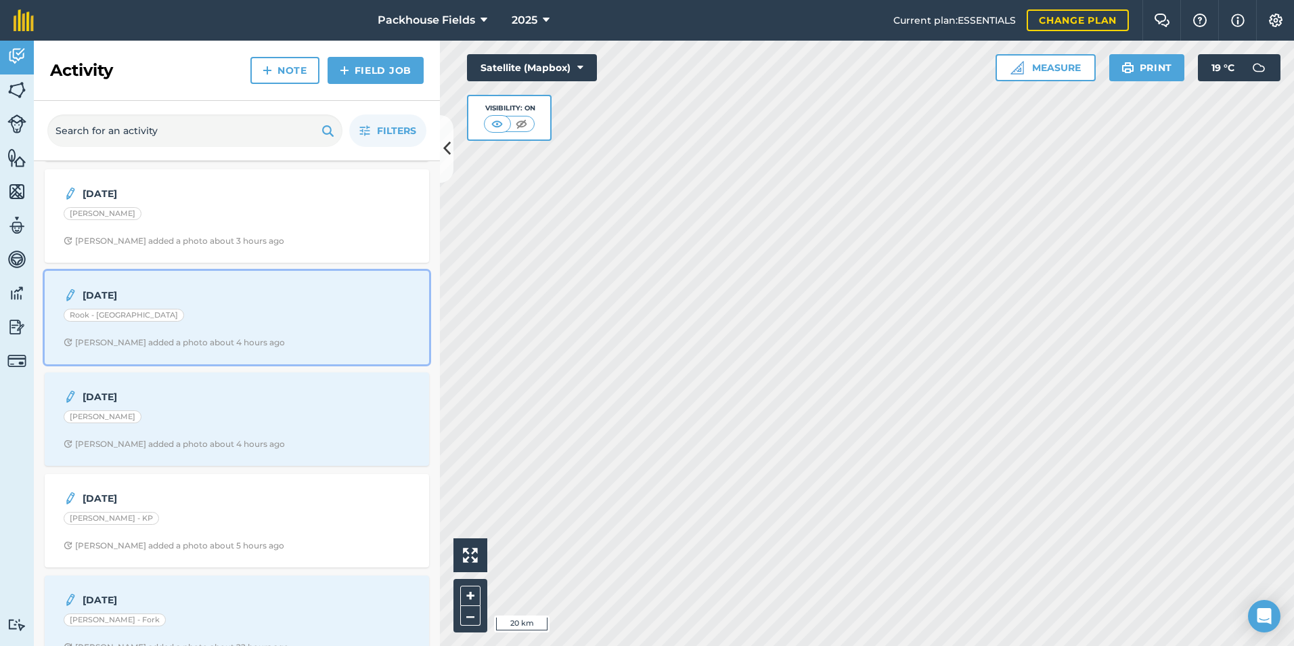
click at [206, 327] on div "[DATE] Rook - [GEOGRAPHIC_DATA] [PERSON_NAME] added a photo about 4 hours ago" at bounding box center [237, 317] width 368 height 77
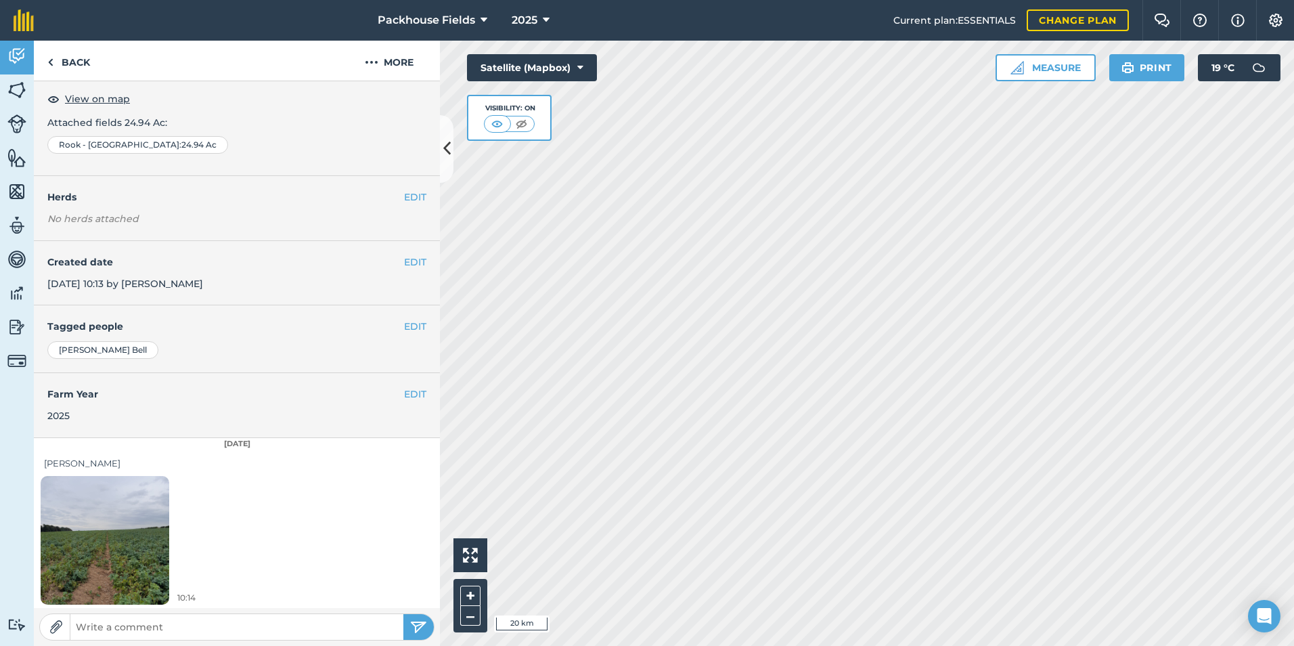
scroll to position [76, 0]
click at [74, 66] on link "Back" at bounding box center [69, 61] width 70 height 40
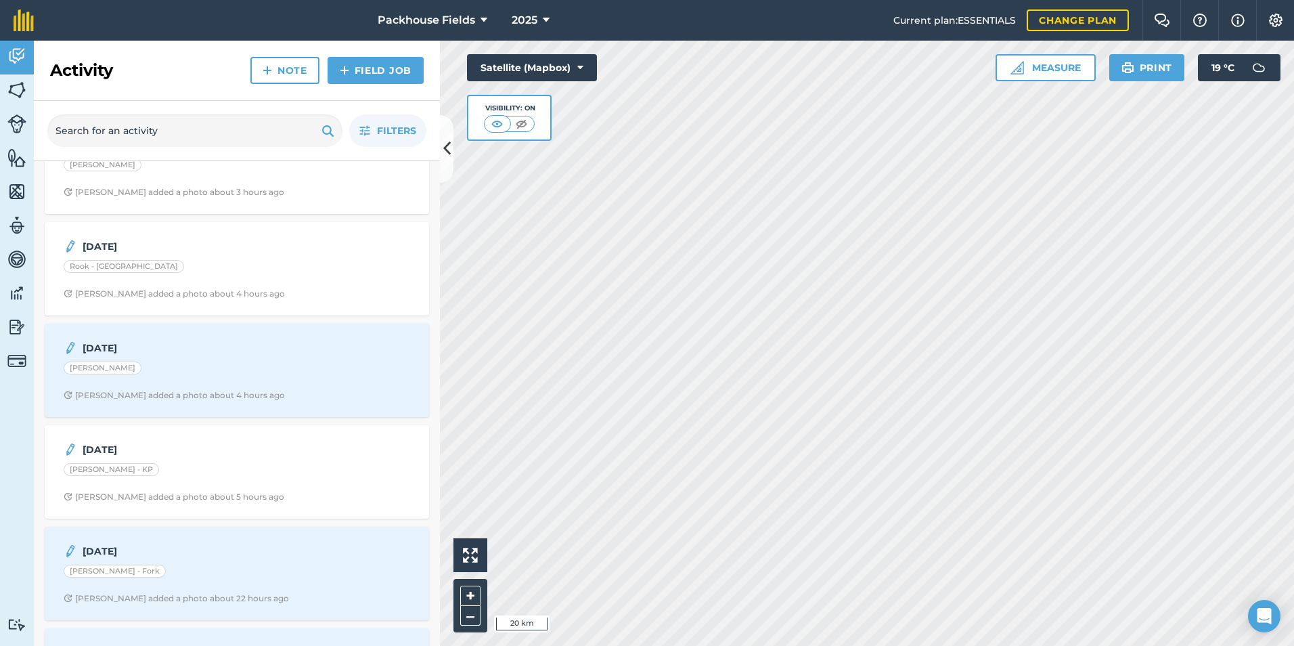
scroll to position [880, 0]
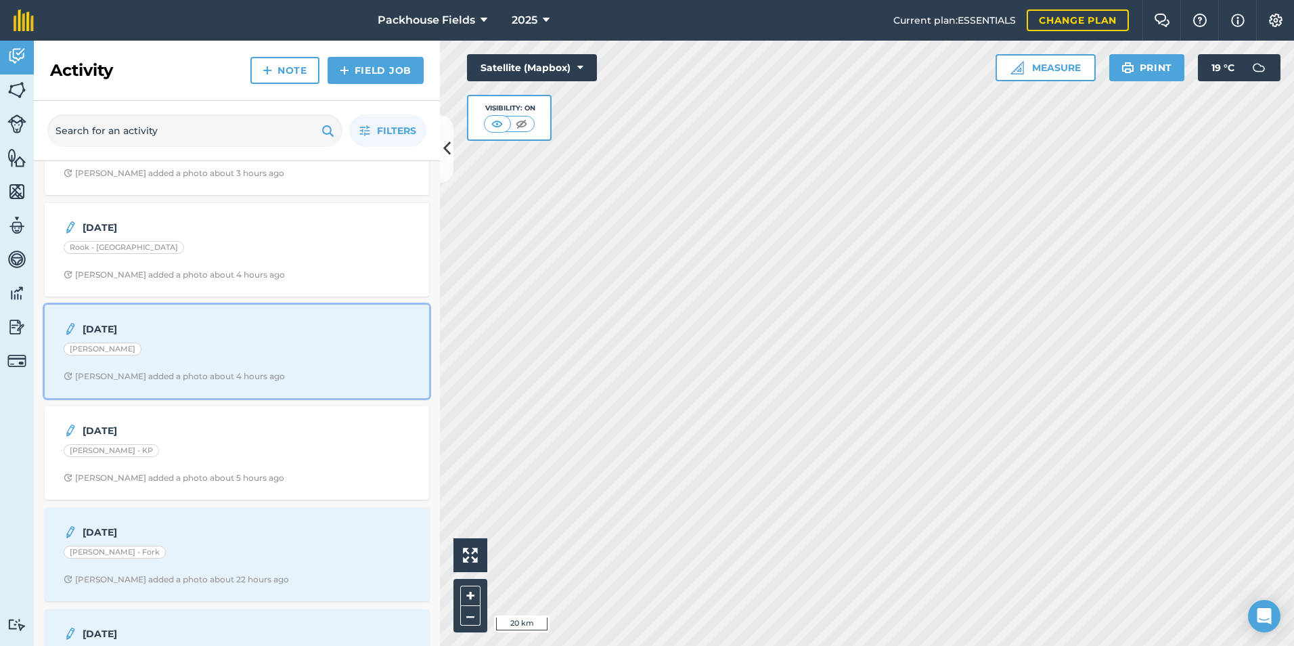
click at [170, 357] on div "[PERSON_NAME]" at bounding box center [237, 351] width 347 height 18
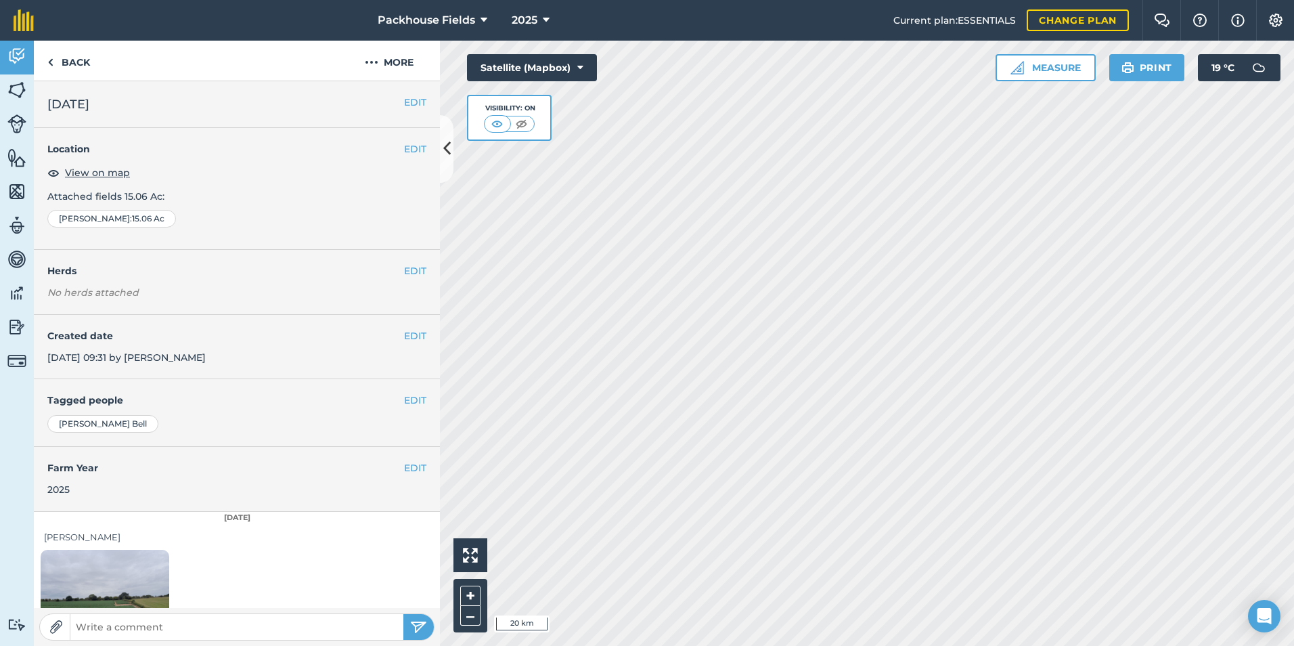
scroll to position [76, 0]
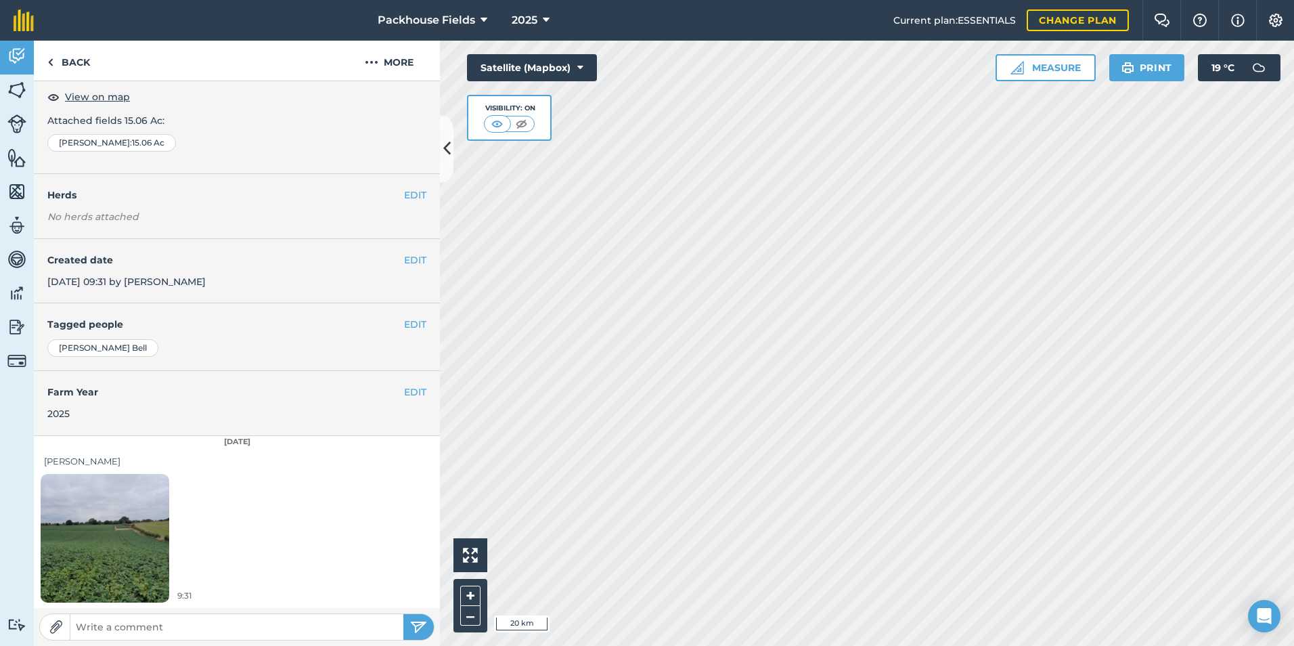
click at [93, 545] on img at bounding box center [105, 537] width 129 height 171
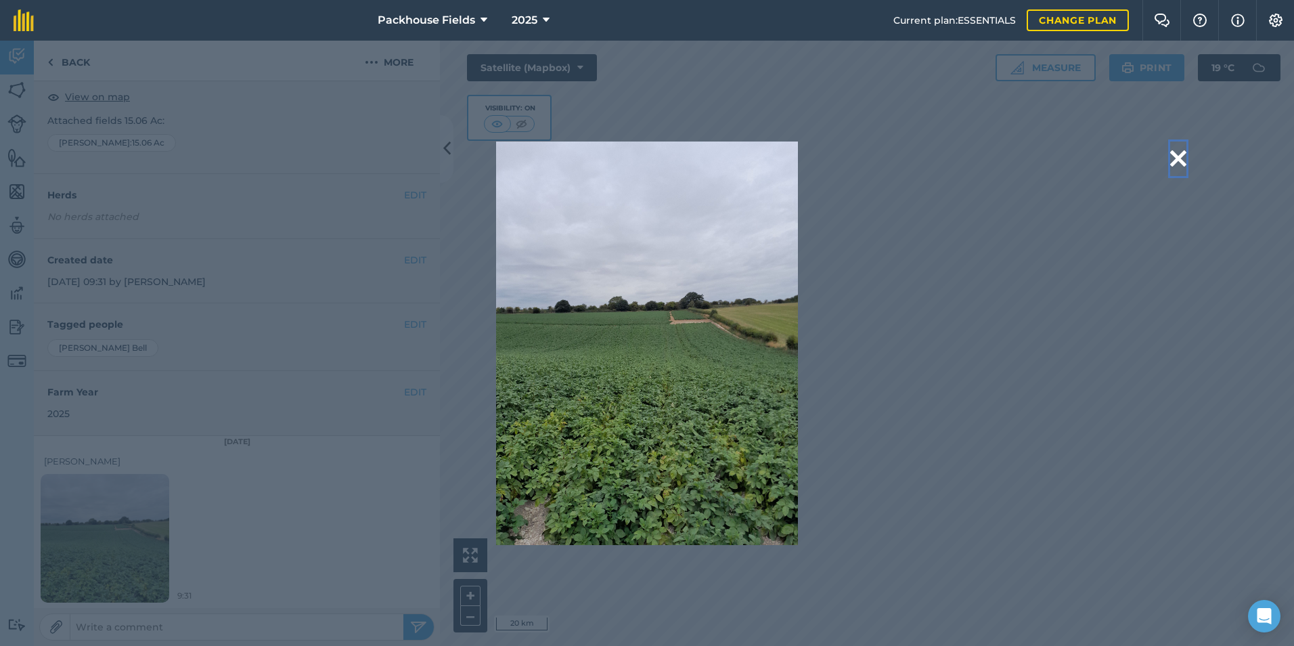
click at [1180, 158] on button at bounding box center [1178, 158] width 16 height 35
